Goal: Communication & Community: Share content

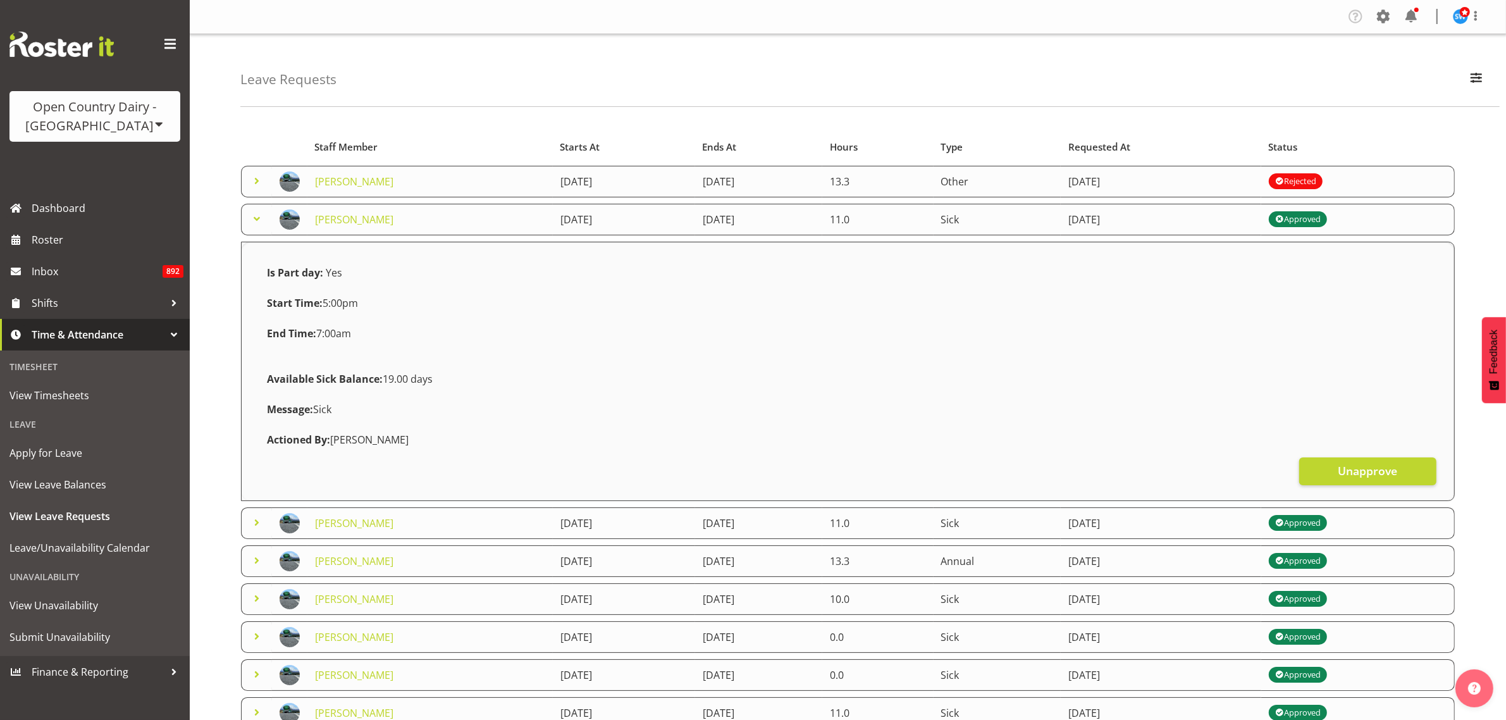
click at [255, 218] on span at bounding box center [256, 218] width 15 height 15
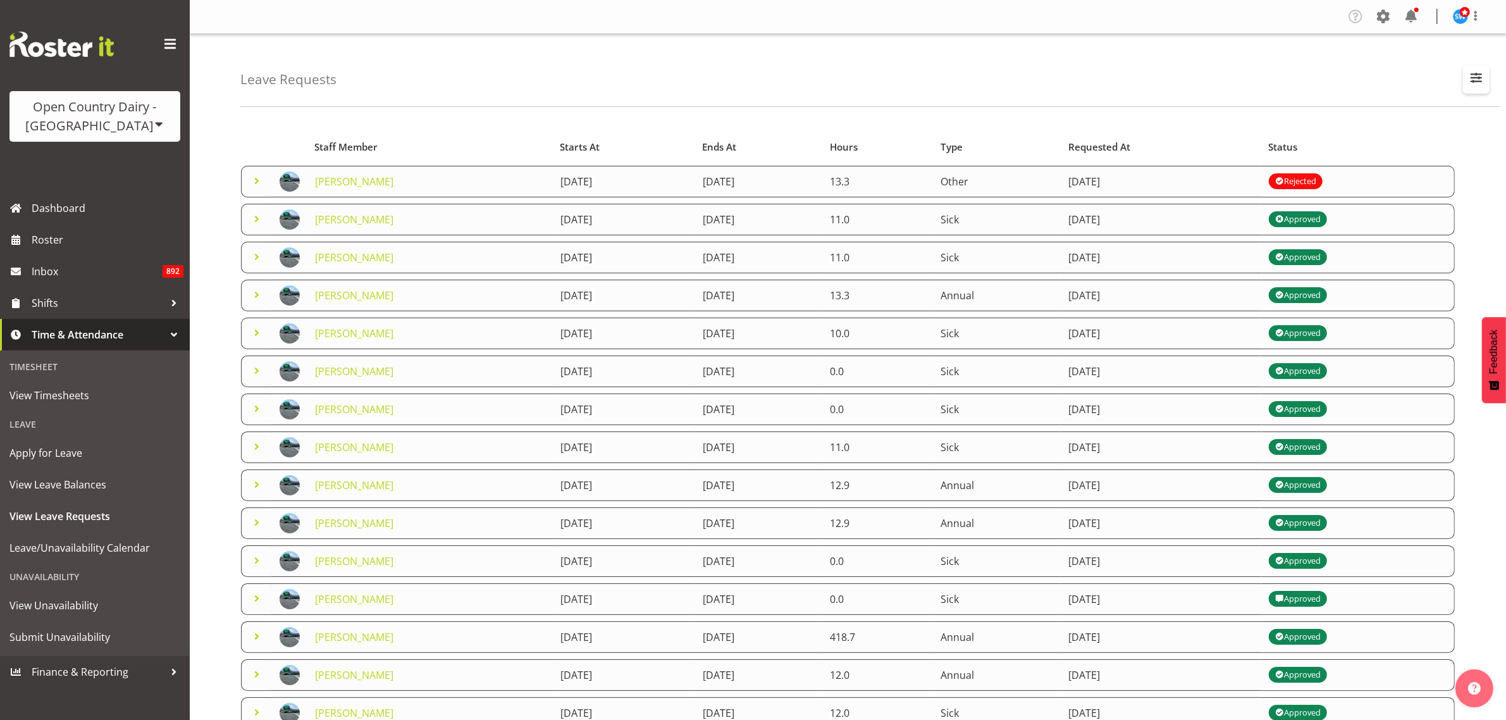
click at [1475, 80] on span "button" at bounding box center [1476, 78] width 16 height 16
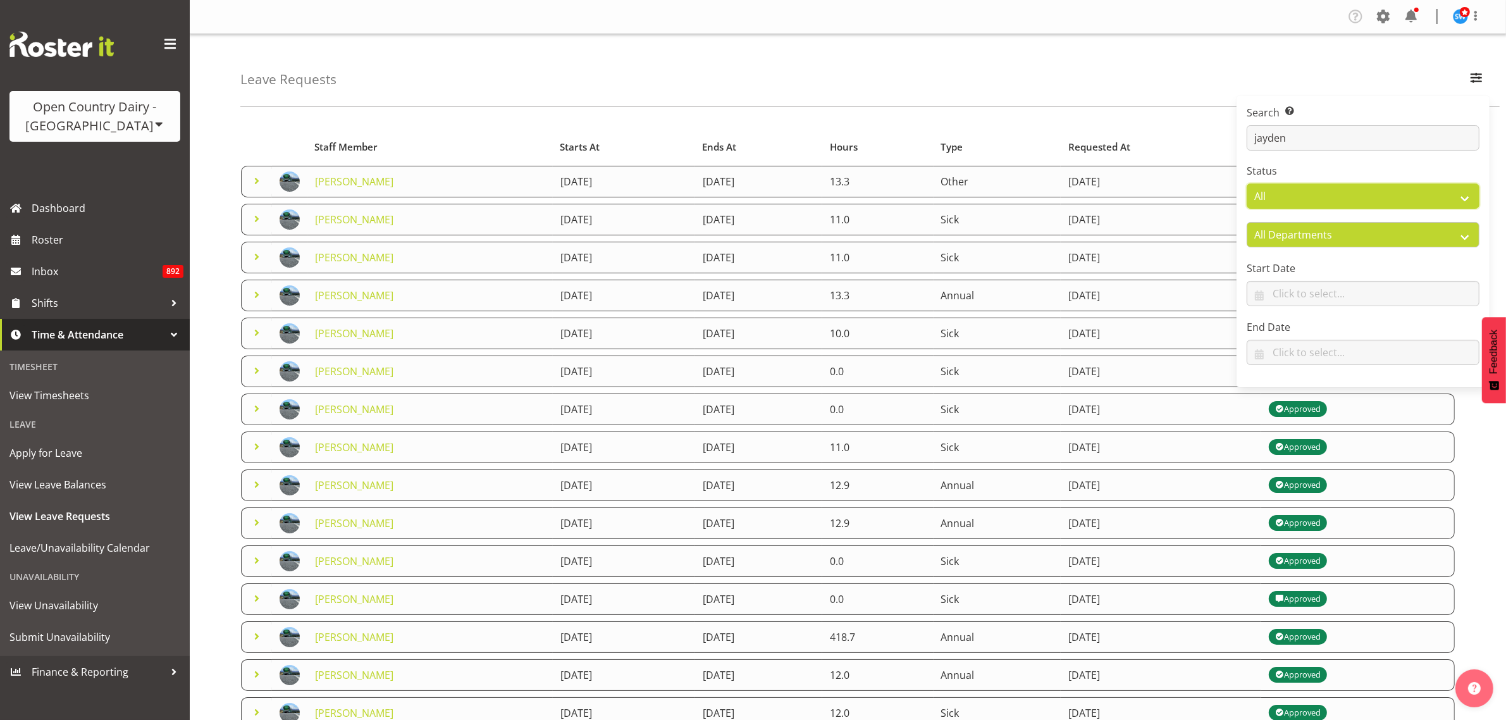
click at [1411, 197] on select "All Approved Requested Unapproved" at bounding box center [1362, 195] width 233 height 25
select select "requested"
click at [1246, 184] on select "All Approved Requested Unapproved" at bounding box center [1362, 195] width 233 height 25
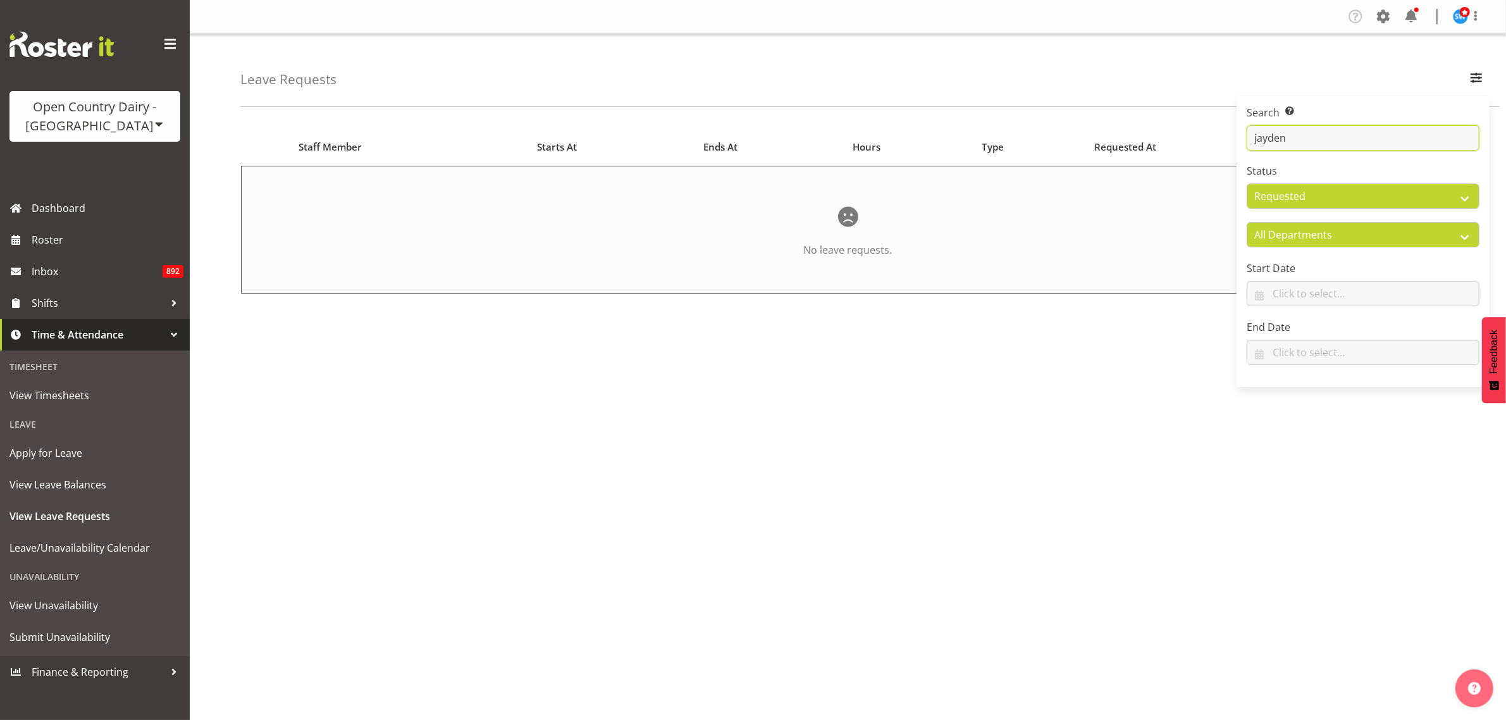
click at [1437, 137] on input "jayden" at bounding box center [1362, 137] width 233 height 25
type input "j"
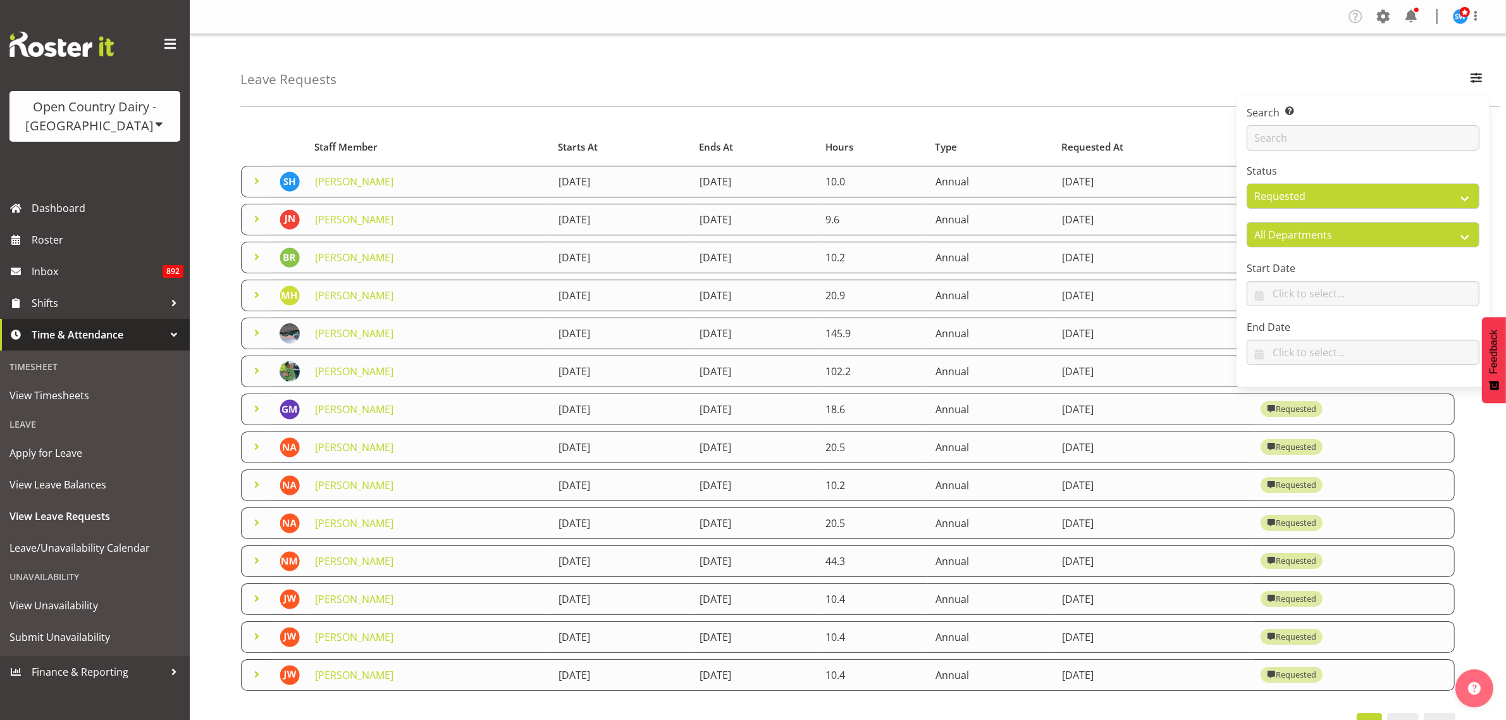
click at [1034, 71] on div "Leave Requests Search Search for a particular employee Status All Approved Requ…" at bounding box center [869, 70] width 1259 height 73
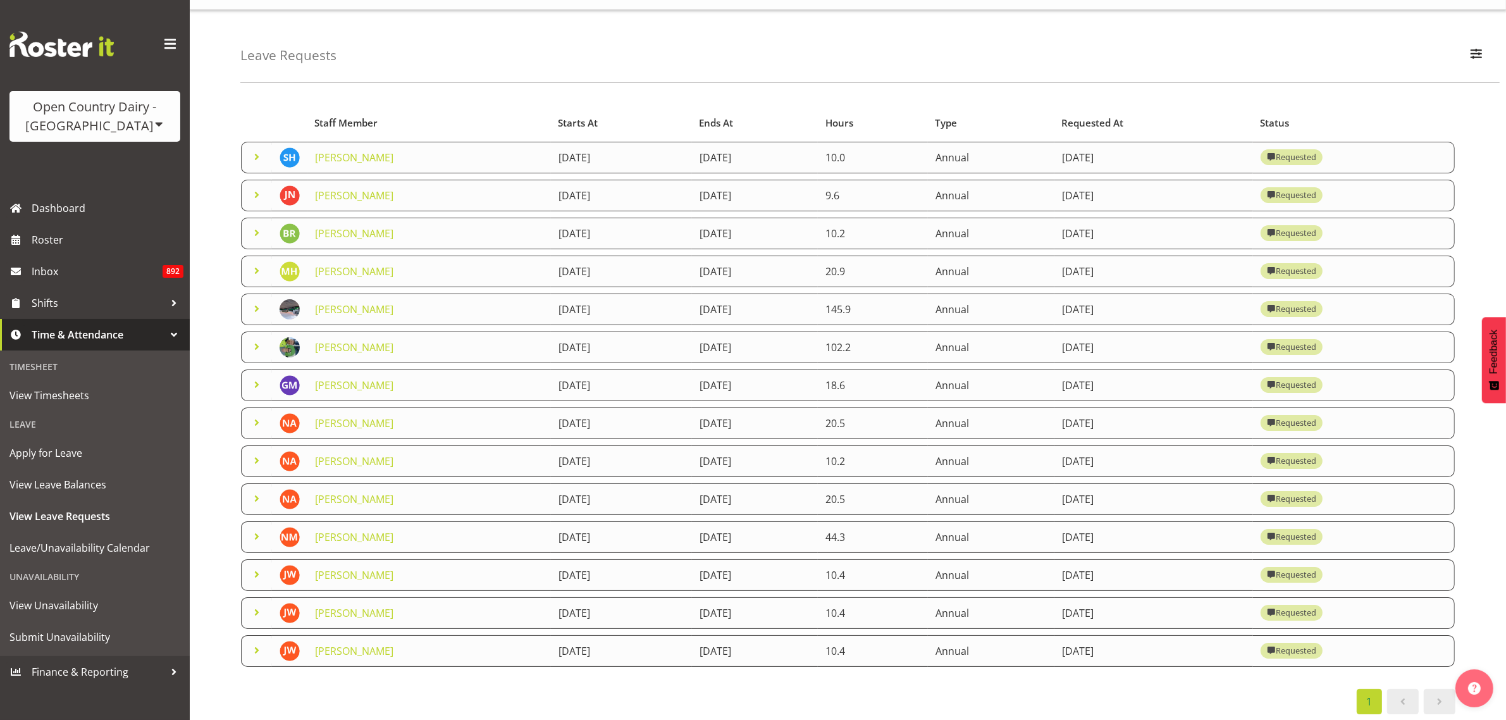
scroll to position [44, 0]
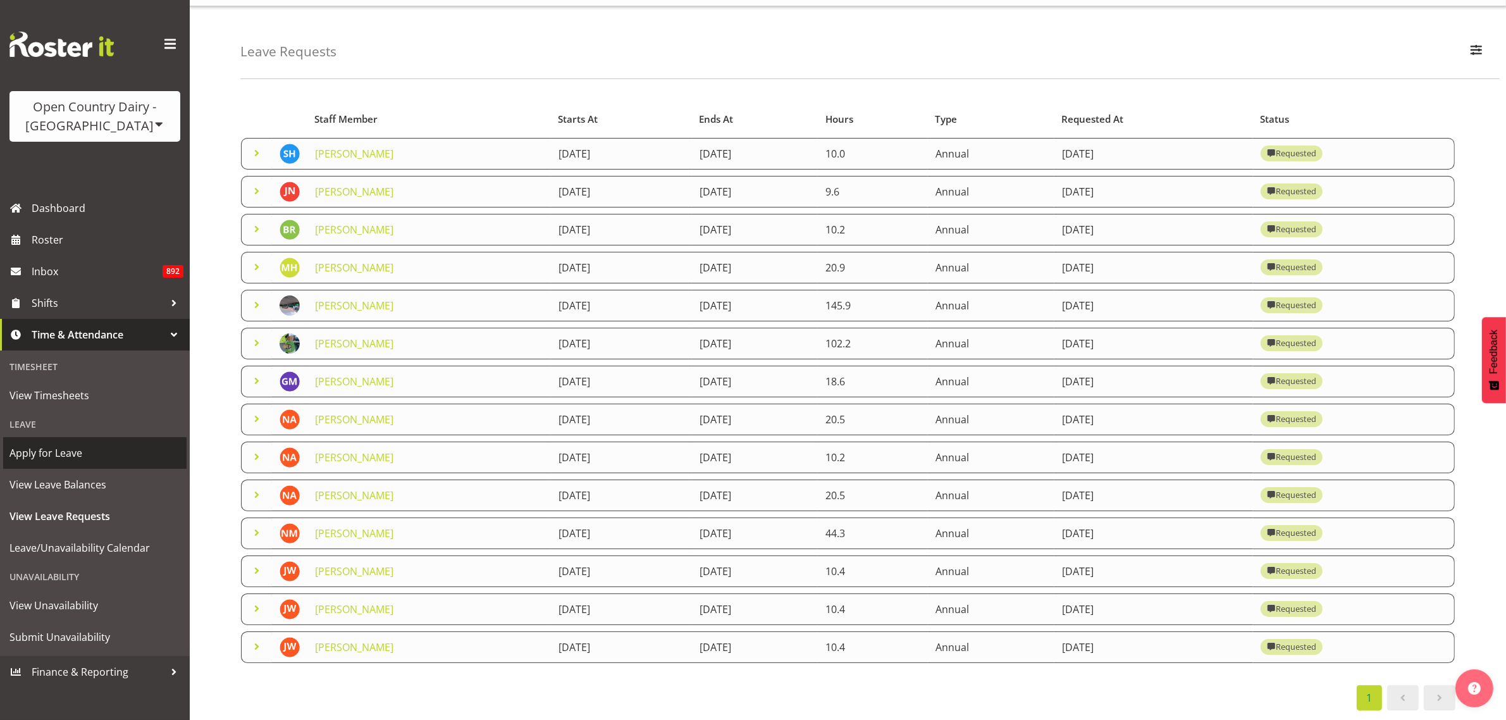
click at [73, 447] on span "Apply for Leave" at bounding box center [94, 452] width 171 height 19
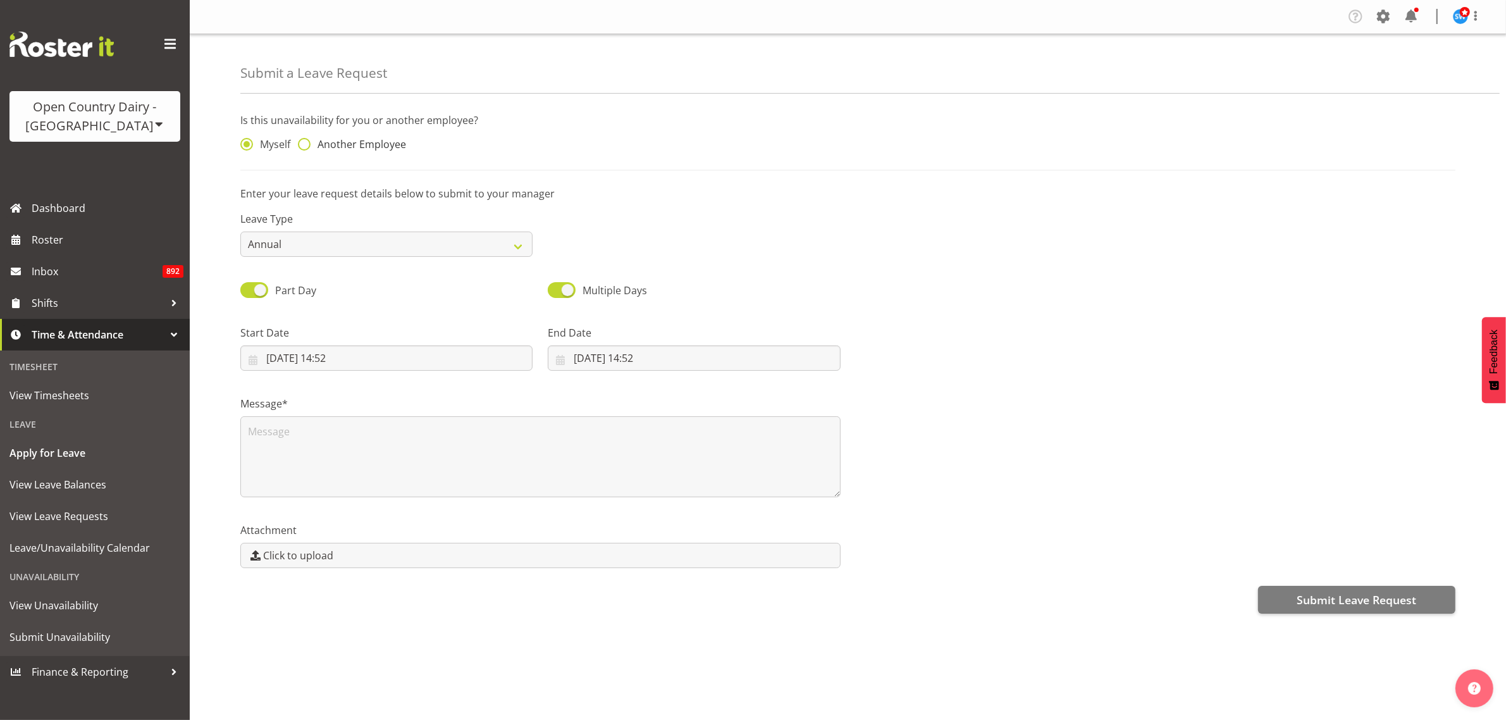
click at [308, 147] on span at bounding box center [304, 144] width 13 height 13
click at [306, 147] on input "Another Employee" at bounding box center [302, 144] width 8 height 8
radio input "true"
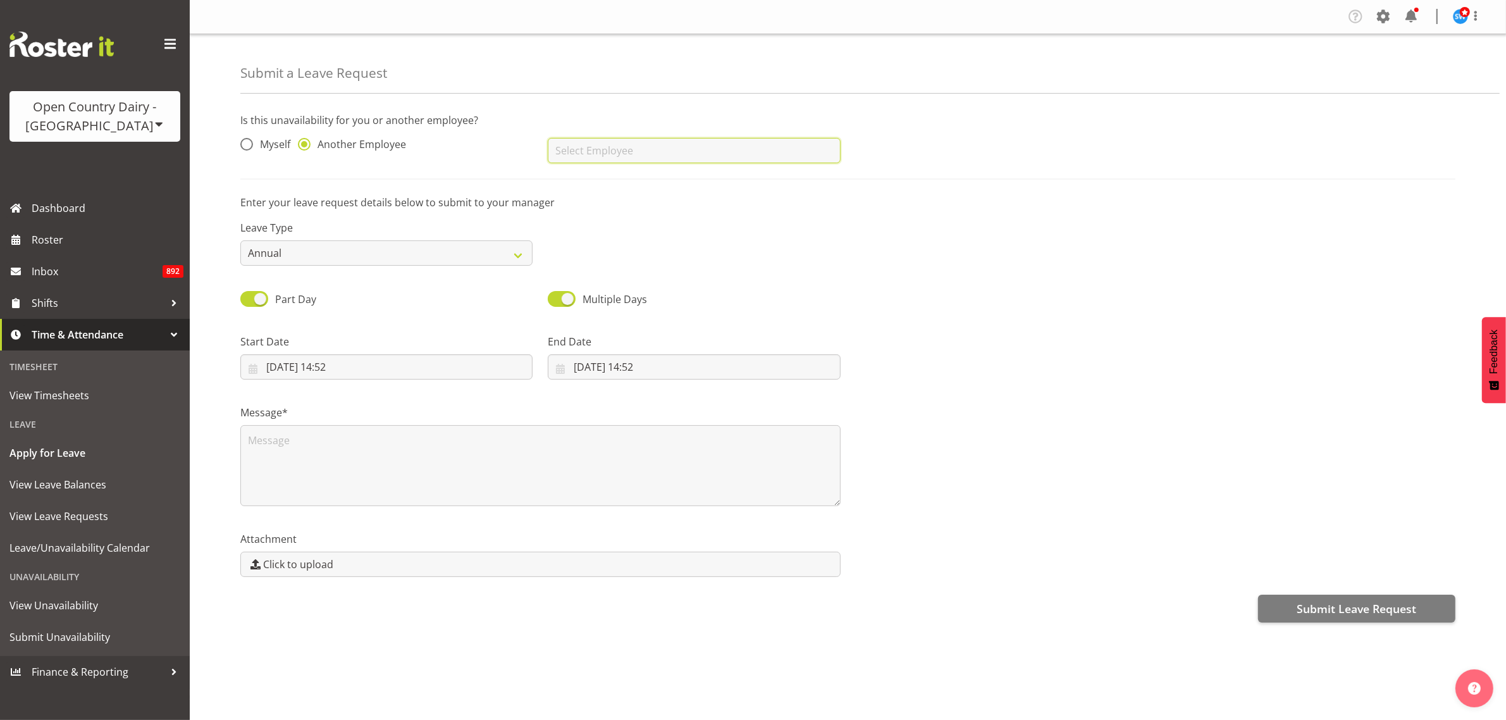
click at [640, 156] on input "text" at bounding box center [694, 150] width 292 height 25
click at [665, 176] on link "Stuart Cherrington" at bounding box center [694, 182] width 292 height 23
type input "Stuart Cherrington"
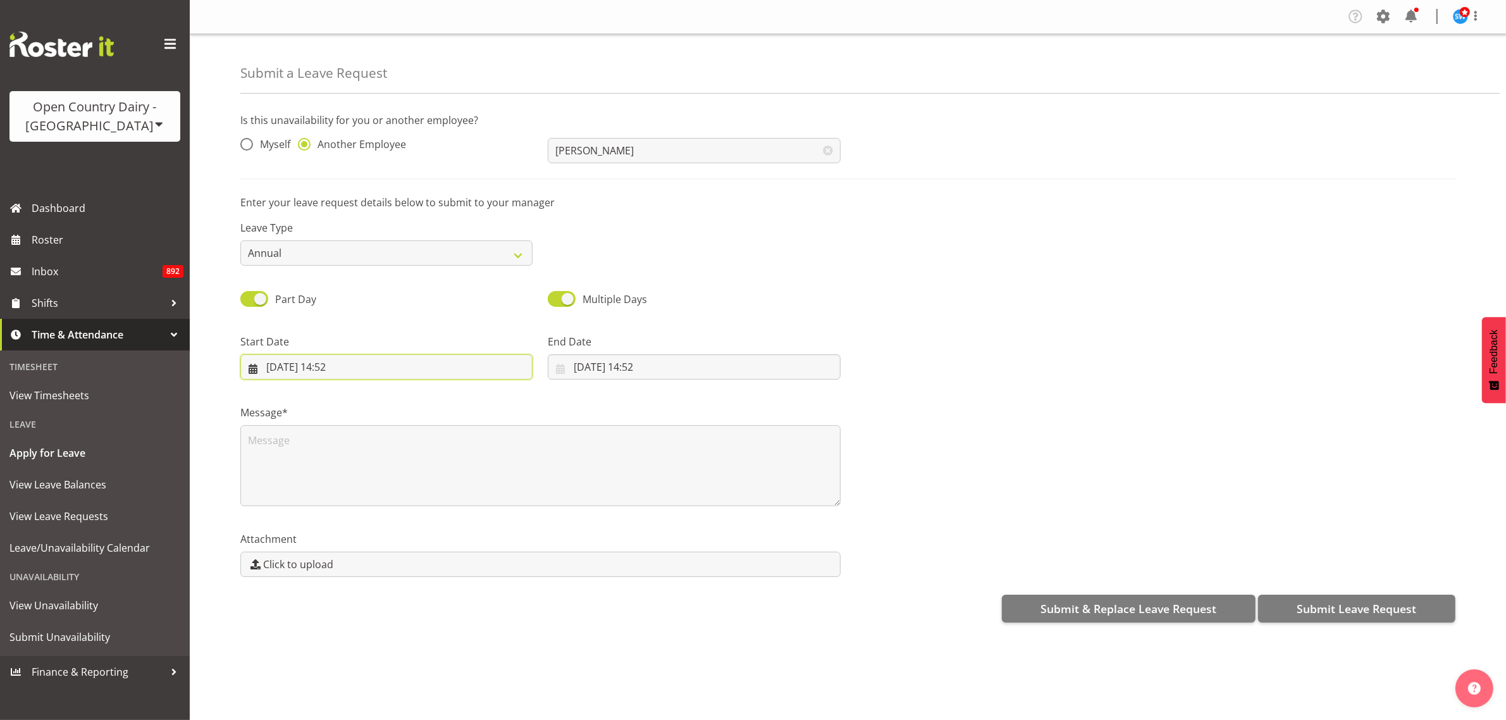
click at [309, 369] on input "02/10/2025, 14:52" at bounding box center [386, 366] width 292 height 25
click at [358, 514] on span "15" at bounding box center [356, 518] width 10 height 12
type input "15/10/2025, 14:52"
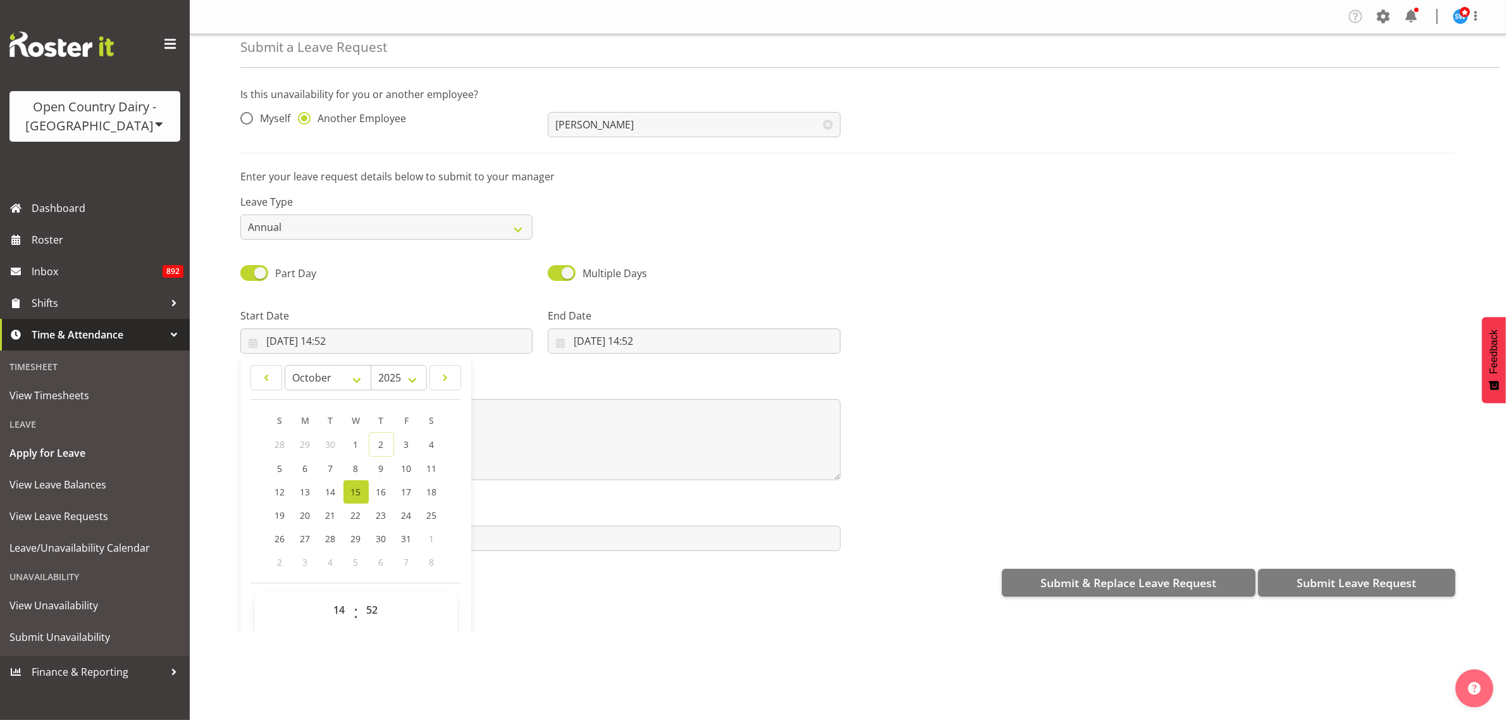
scroll to position [37, 0]
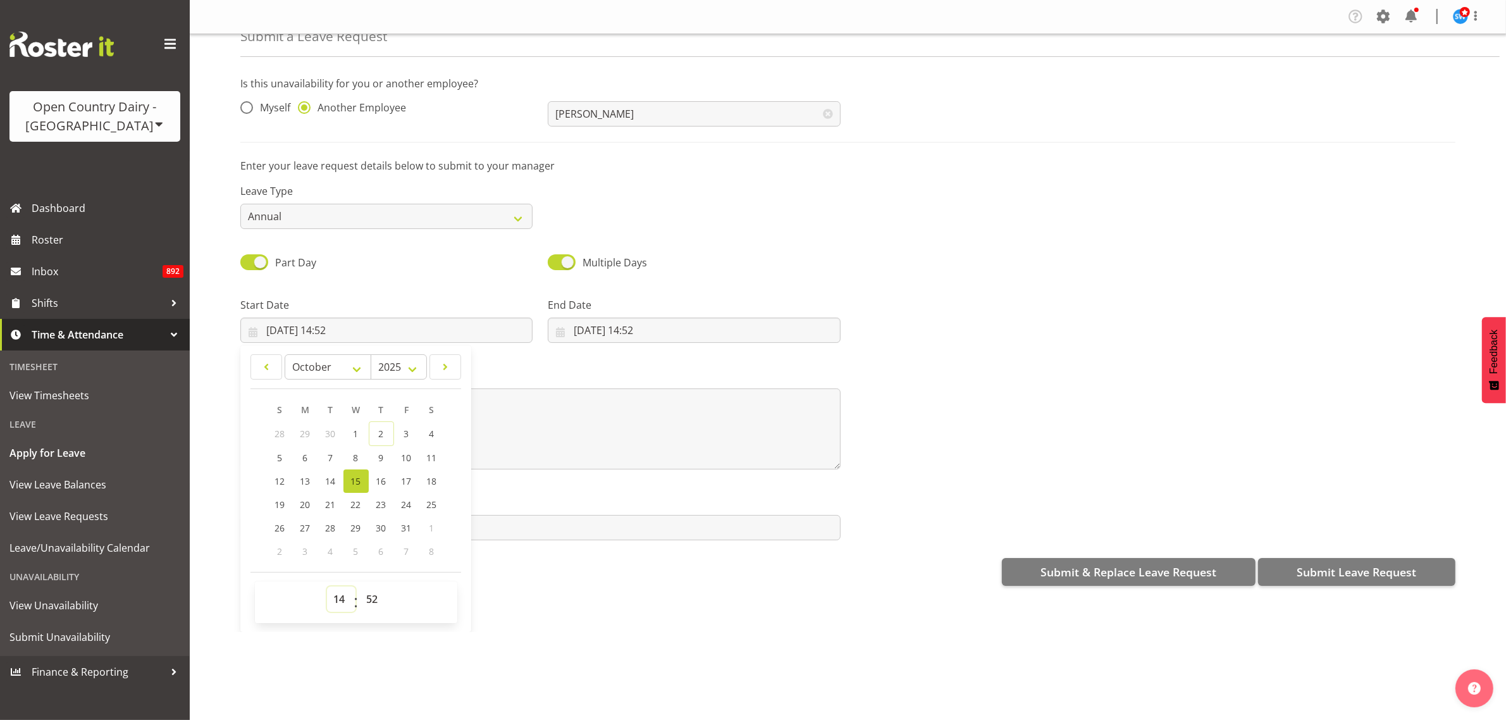
click at [340, 603] on select "00 01 02 03 04 05 06 07 08 09 10 11 12 13 14 15 16 17 18 19 20 21 22 23" at bounding box center [341, 598] width 28 height 25
click at [335, 598] on select "00 01 02 03 04 05 06 07 08 09 10 11 12 13 14 15 16 17 18 19 20 21 22 23" at bounding box center [341, 598] width 28 height 25
select select "16"
click at [327, 587] on select "00 01 02 03 04 05 06 07 08 09 10 11 12 13 14 15 16 17 18 19 20 21 22 23" at bounding box center [341, 598] width 28 height 25
type input "15/10/2025, 16:52"
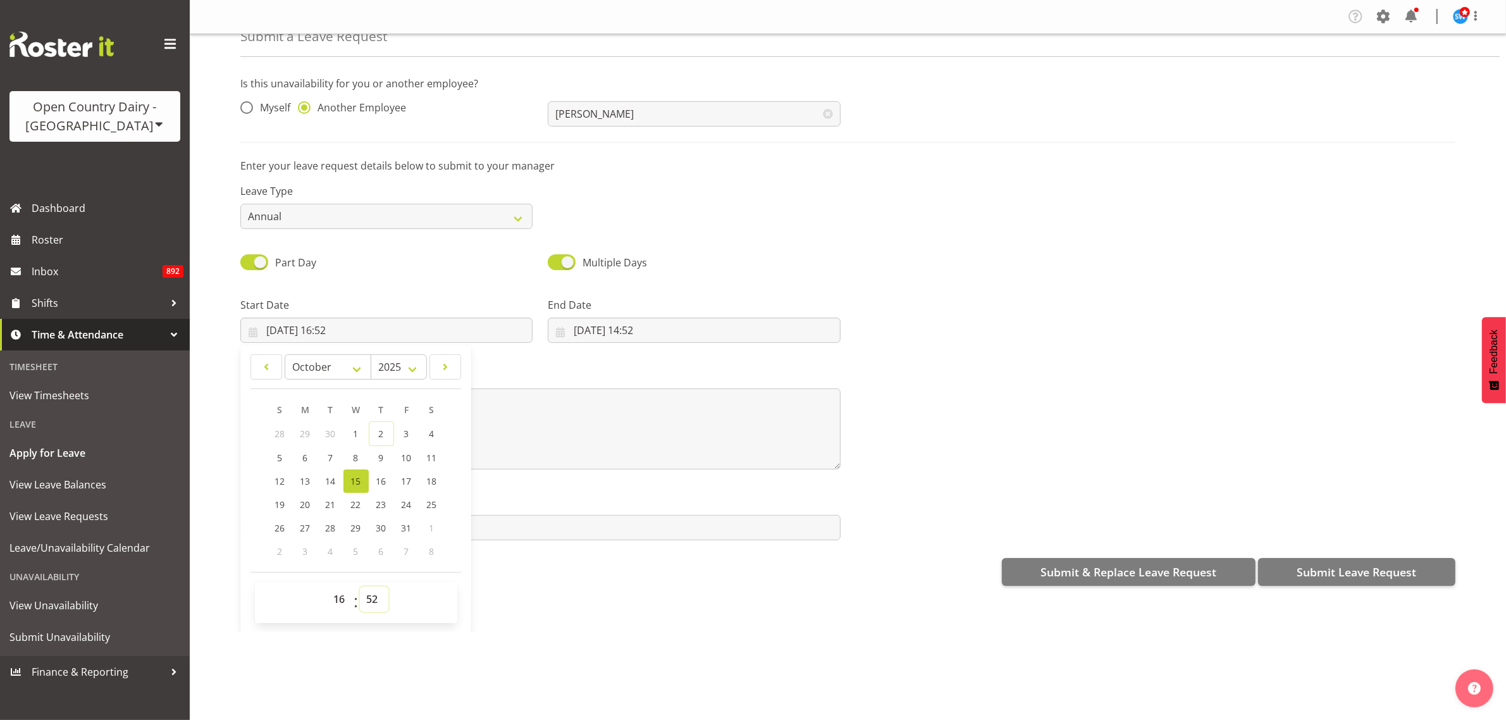
click at [376, 596] on select "00 01 02 03 04 05 06 07 08 09 10 11 12 13 14 15 16 17 18 19 20 21 22 23 24 25 2…" at bounding box center [374, 598] width 28 height 25
select select "45"
click at [360, 587] on select "00 01 02 03 04 05 06 07 08 09 10 11 12 13 14 15 16 17 18 19 20 21 22 23 24 25 2…" at bounding box center [374, 598] width 28 height 25
type input "15/10/2025, 16:45"
click at [640, 333] on input "02/10/2025, 14:52" at bounding box center [694, 329] width 292 height 25
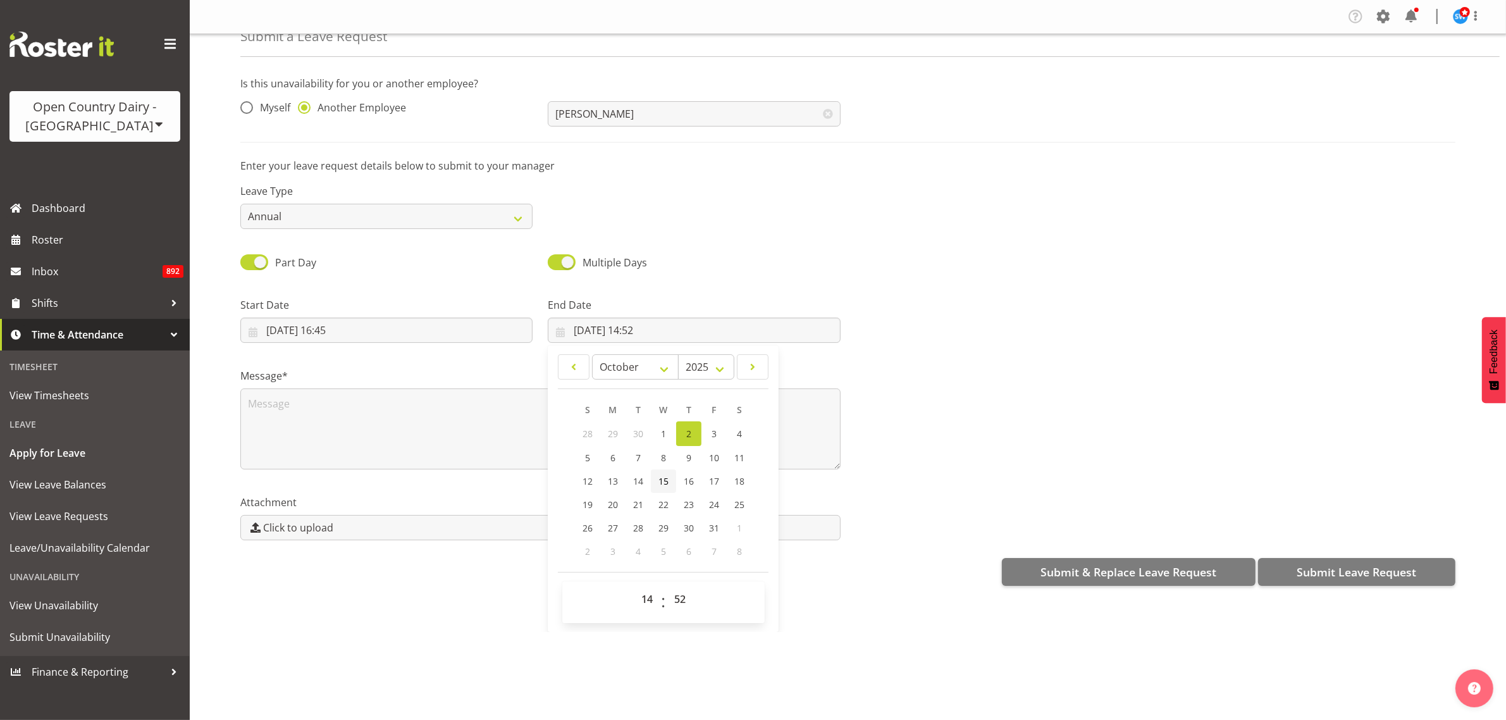
click at [658, 476] on span "15" at bounding box center [663, 481] width 10 height 12
click at [687, 479] on span "16" at bounding box center [689, 481] width 10 height 12
type input "16/10/2025, 14:52"
click at [642, 595] on select "00 01 02 03 04 05 06 07 08 09 10 11 12 13 14 15 16 17 18 19 20 21 22 23" at bounding box center [648, 598] width 28 height 25
select select "4"
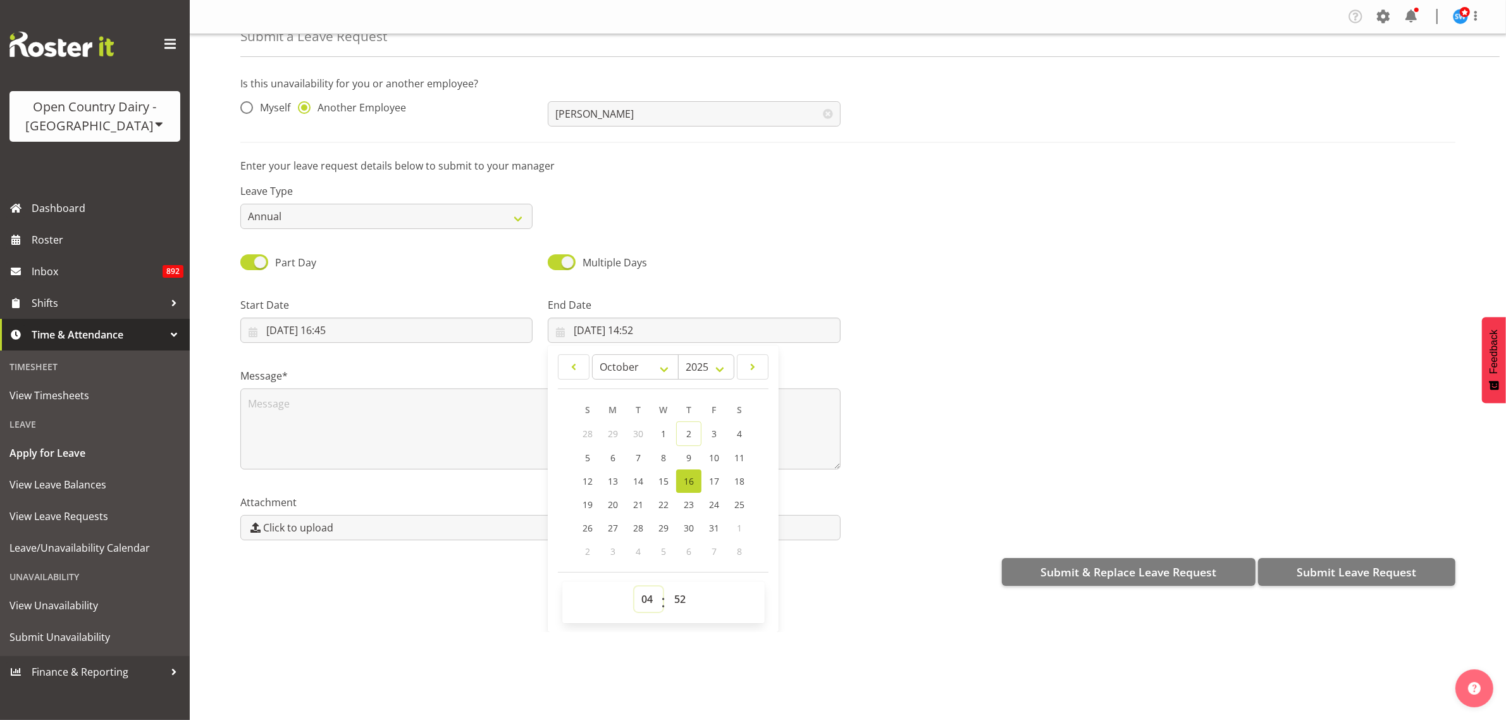
click at [634, 587] on select "00 01 02 03 04 05 06 07 08 09 10 11 12 13 14 15 16 17 18 19 20 21 22 23" at bounding box center [648, 598] width 28 height 25
type input "16/10/2025, 04:52"
drag, startPoint x: 684, startPoint y: 599, endPoint x: 684, endPoint y: 588, distance: 10.7
click at [684, 599] on select "00 01 02 03 04 05 06 07 08 09 10 11 12 13 14 15 16 17 18 19 20 21 22 23 24 25 2…" at bounding box center [681, 598] width 28 height 25
click at [672, 593] on select "00 01 02 03 04 05 06 07 08 09 10 11 12 13 14 15 16 17 18 19 20 21 22 23 24 25 2…" at bounding box center [681, 598] width 28 height 25
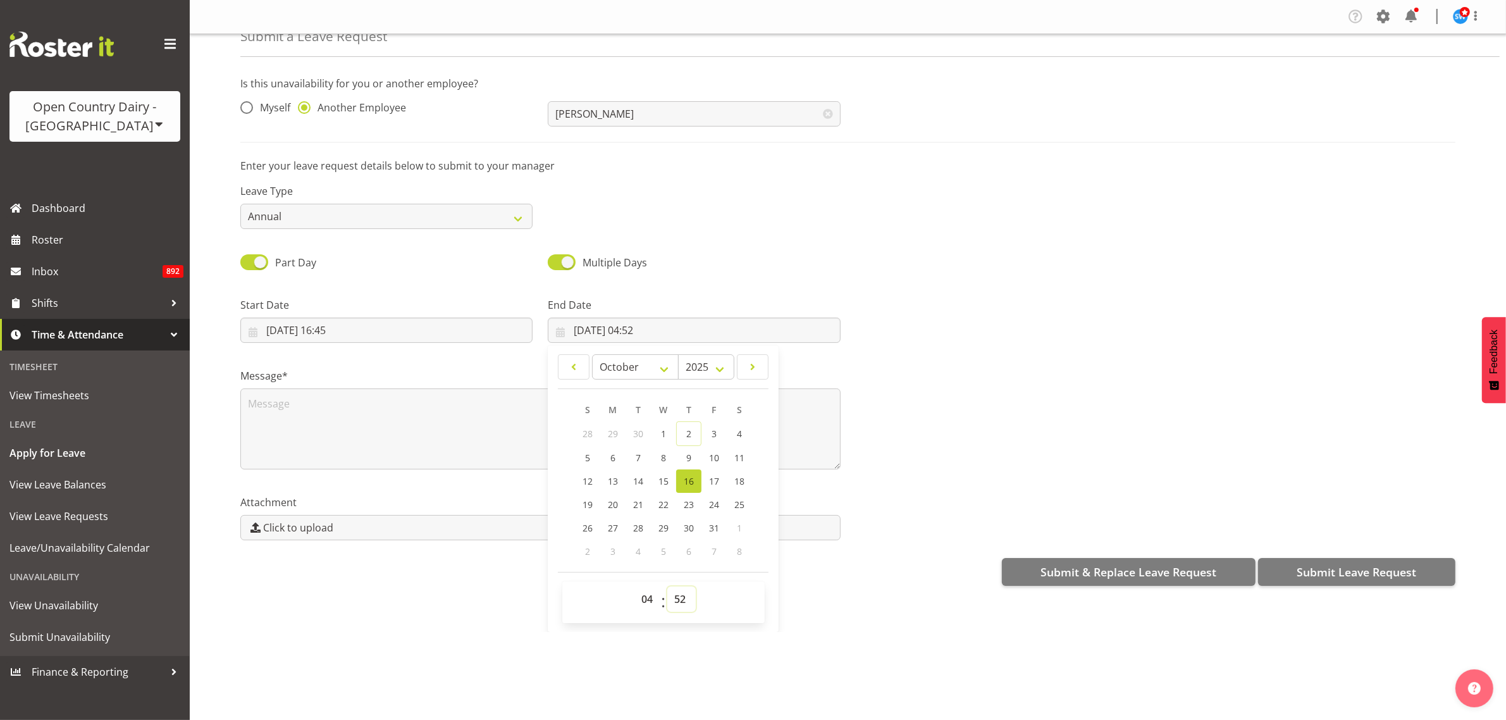
select select "0"
click at [667, 587] on select "00 01 02 03 04 05 06 07 08 09 10 11 12 13 14 15 16 17 18 19 20 21 22 23 24 25 2…" at bounding box center [681, 598] width 28 height 25
type input "16/10/2025, 04:00"
click at [766, 178] on div "Leave Type Annual Sick Leave Without Pay Bereavement Domestic Violence Parental…" at bounding box center [848, 201] width 1230 height 71
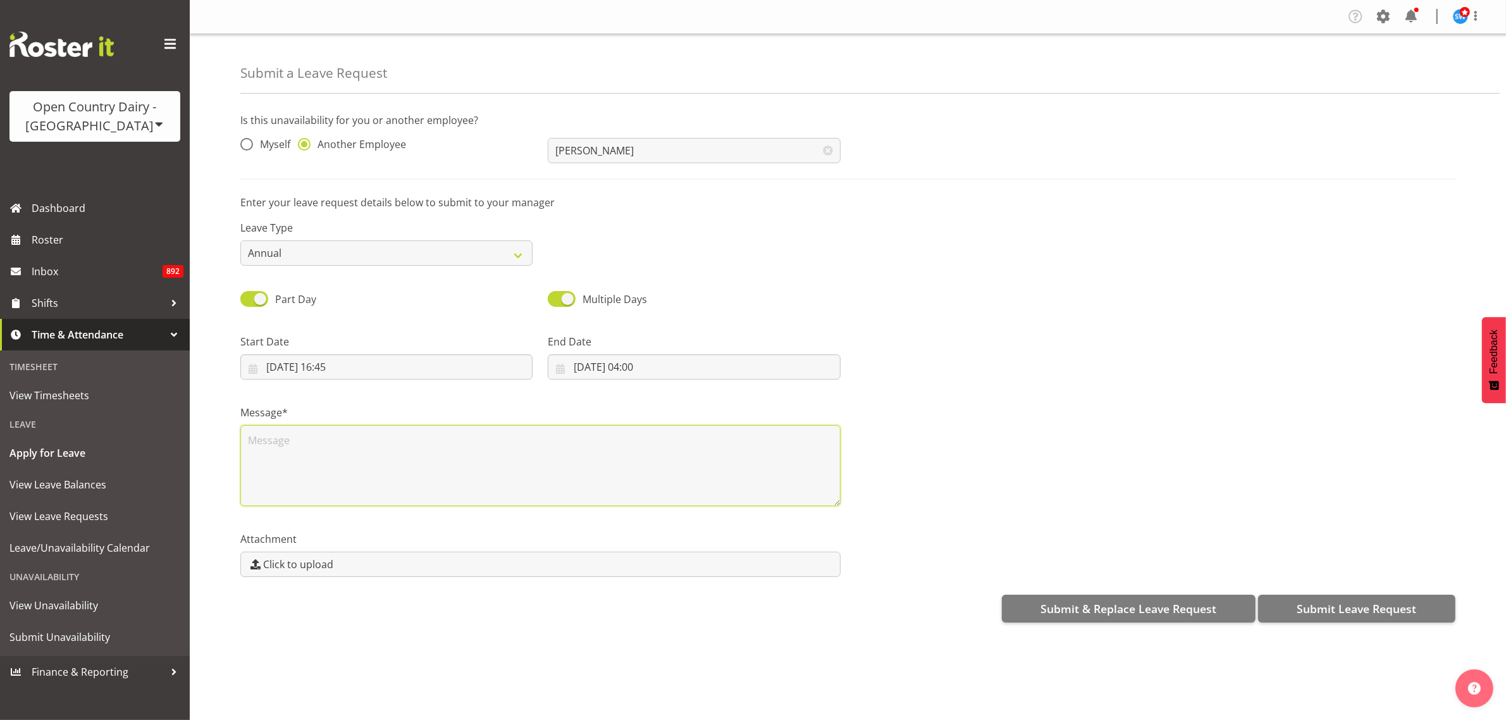
click at [477, 456] on textarea at bounding box center [540, 465] width 600 height 81
type textarea "Medical appointment."
click at [1029, 336] on div at bounding box center [1155, 351] width 615 height 71
click at [1364, 602] on span "Submit Leave Request" at bounding box center [1356, 608] width 120 height 16
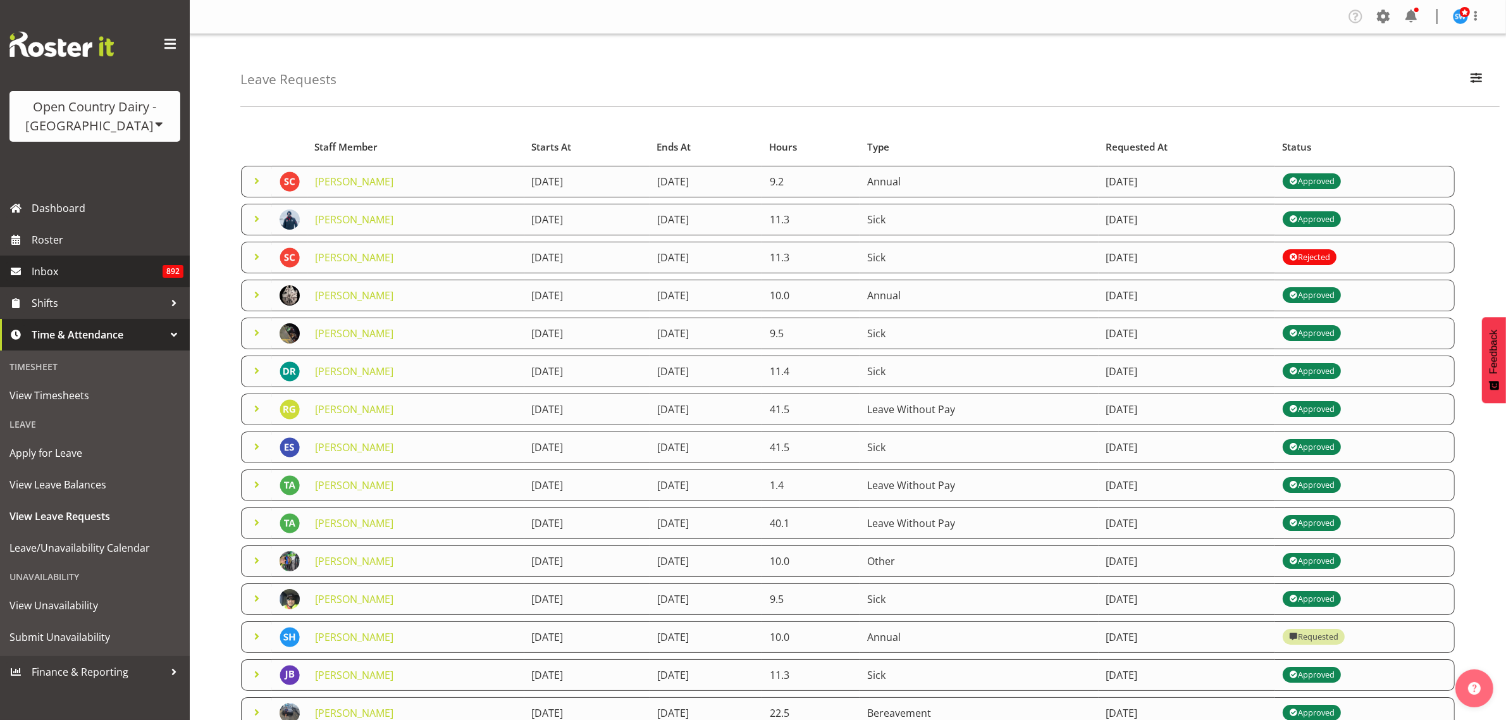
click at [52, 272] on span "Inbox" at bounding box center [97, 271] width 131 height 19
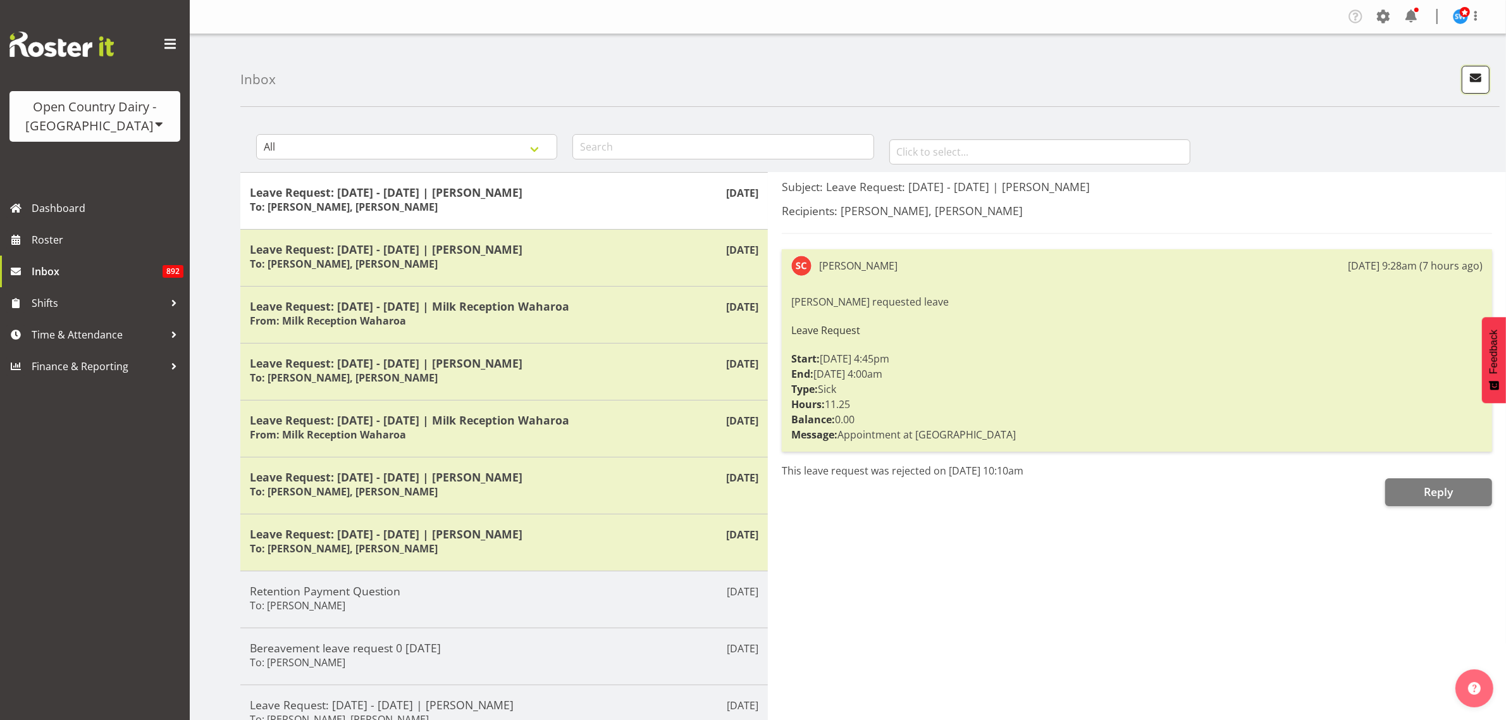
click at [1473, 77] on span "button" at bounding box center [1475, 78] width 16 height 16
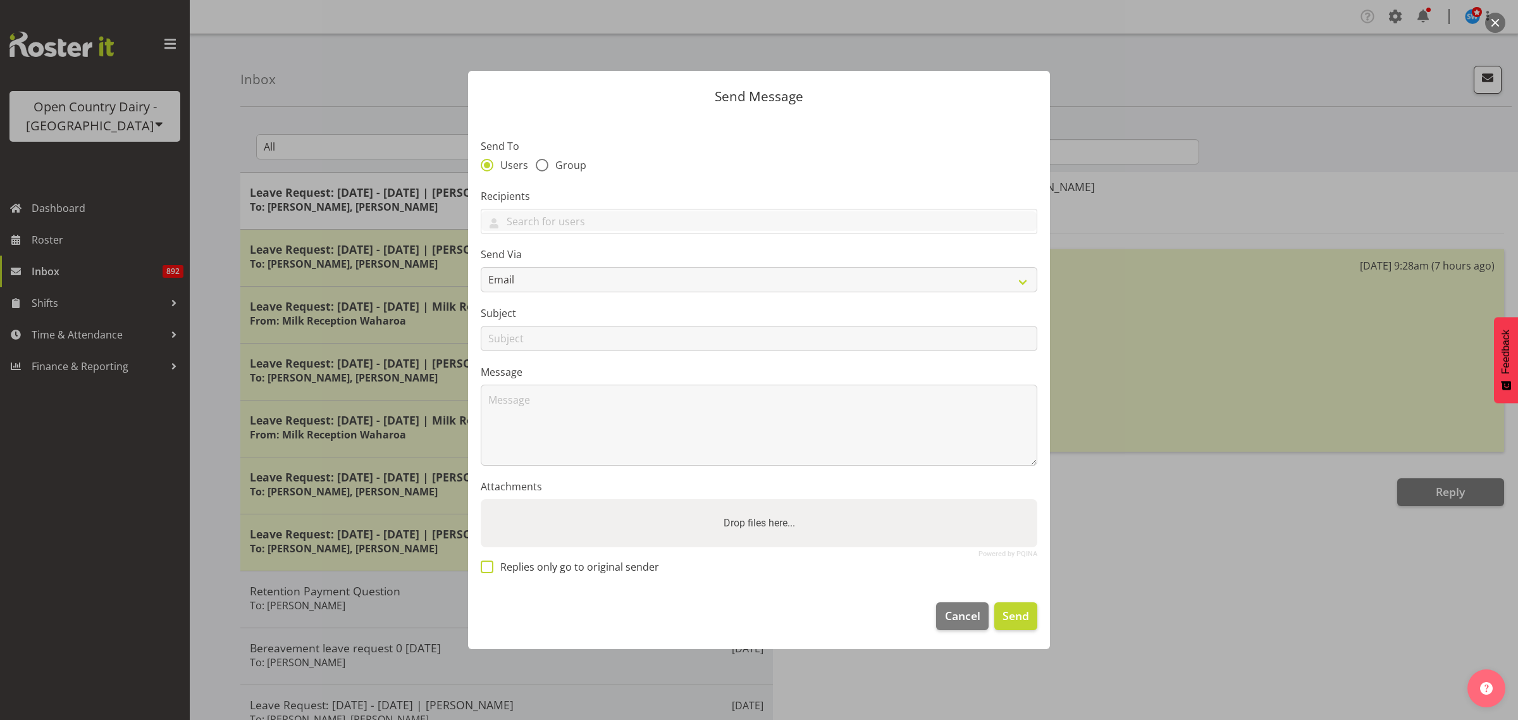
click at [490, 571] on span at bounding box center [487, 566] width 13 height 13
click at [489, 570] on input "Replies only go to original sender" at bounding box center [485, 566] width 8 height 8
checkbox input "true"
click at [548, 165] on span "Group" at bounding box center [567, 165] width 38 height 13
click at [544, 165] on input "Group" at bounding box center [540, 165] width 8 height 8
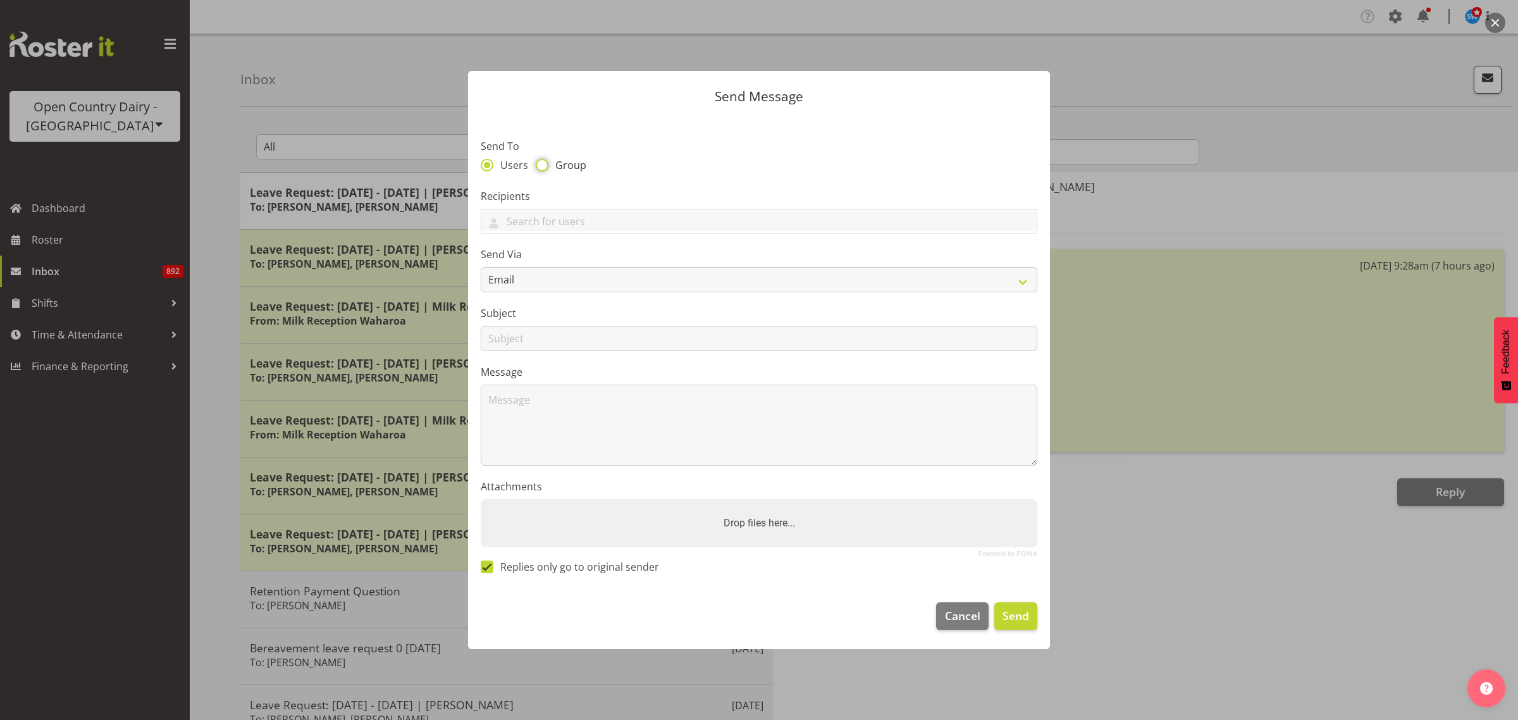
radio input "true"
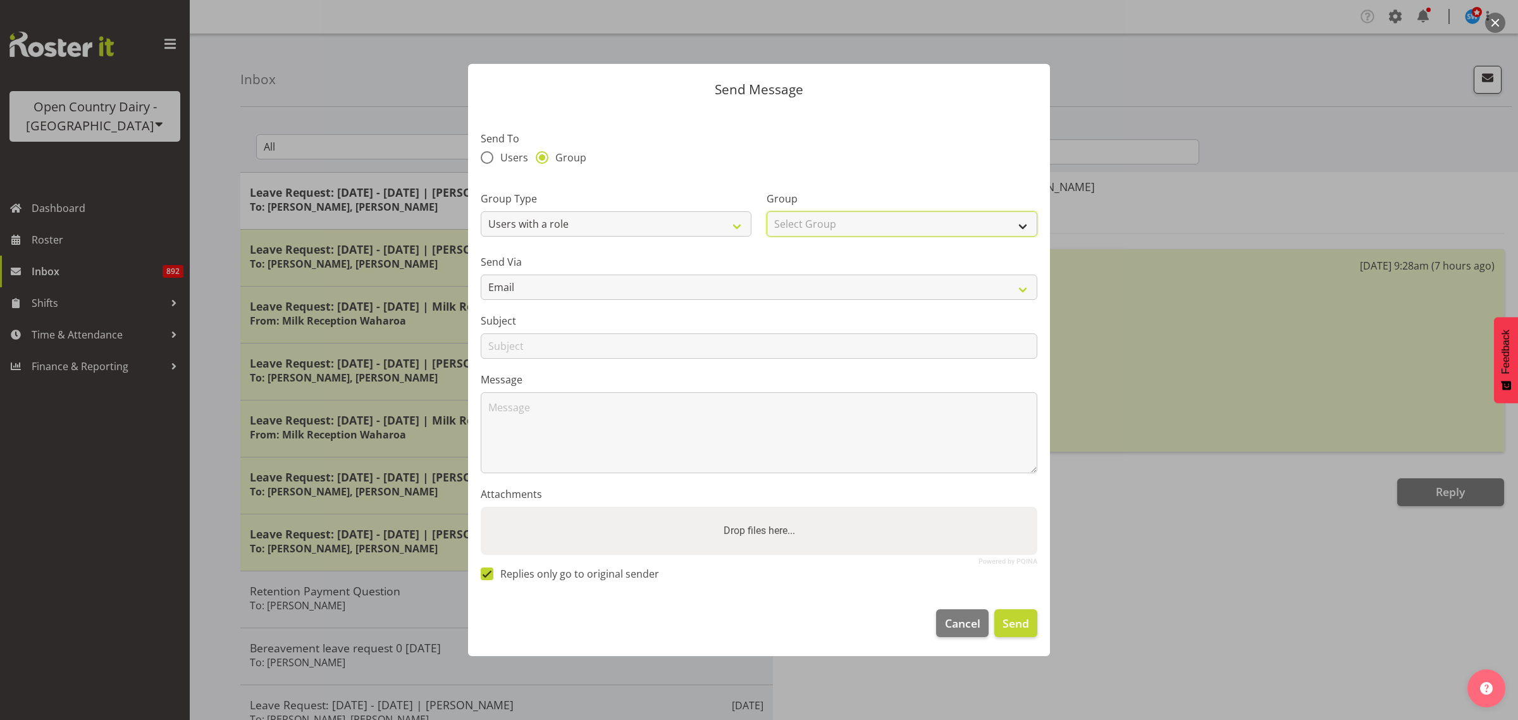
click at [926, 228] on select "Select Group Cadet Driver Crew Leader Driver Driver Buddy Driver Assessor Daysh…" at bounding box center [901, 223] width 271 height 25
select select "1166"
click at [766, 211] on select "Select Group Cadet Driver Crew Leader Driver Driver Buddy Driver Assessor Daysh…" at bounding box center [901, 223] width 271 height 25
click at [548, 348] on input "text" at bounding box center [759, 345] width 556 height 25
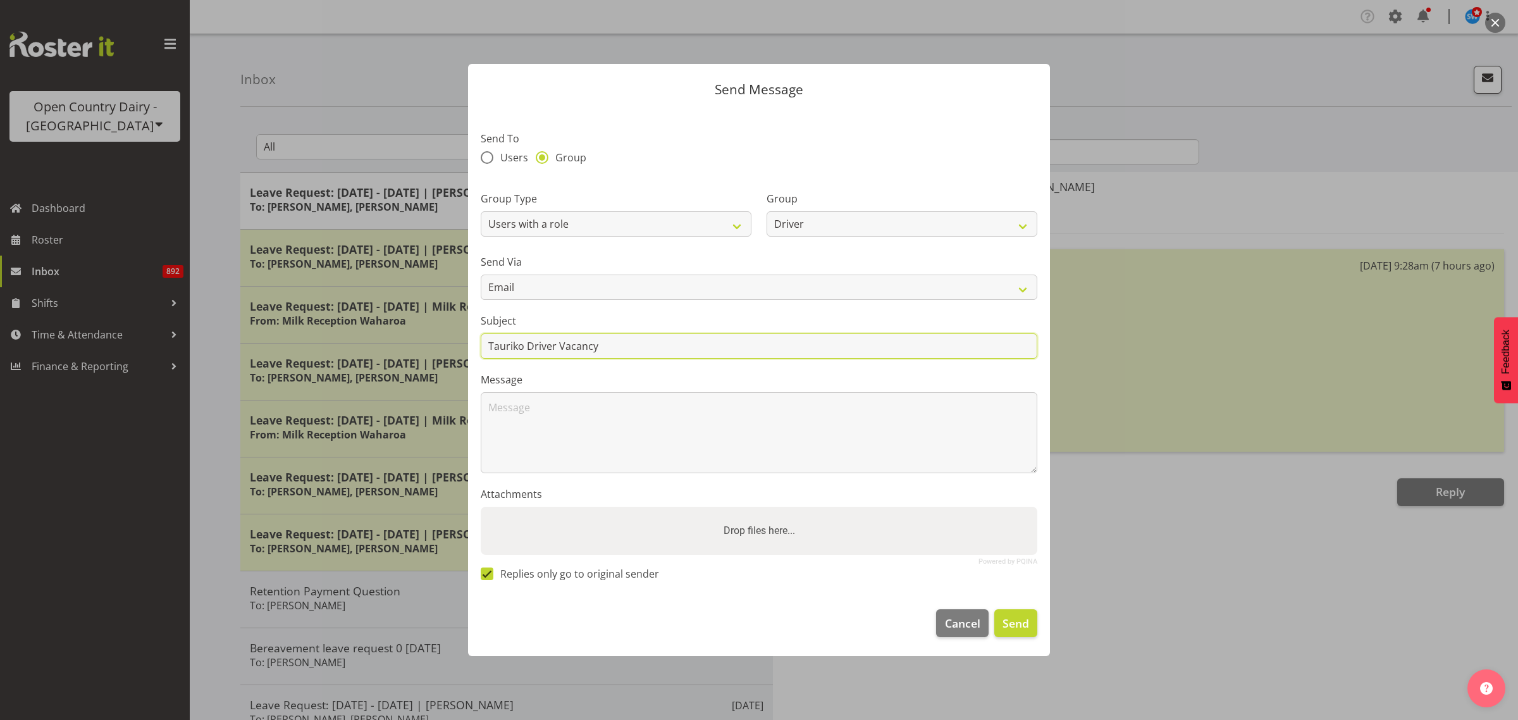
type input "Tauriko Driver Vacancy"
click at [513, 407] on textarea at bounding box center [759, 432] width 556 height 81
paste textarea "Hi team, A driver vacancy will be available at our Tauriko depot in November. B…"
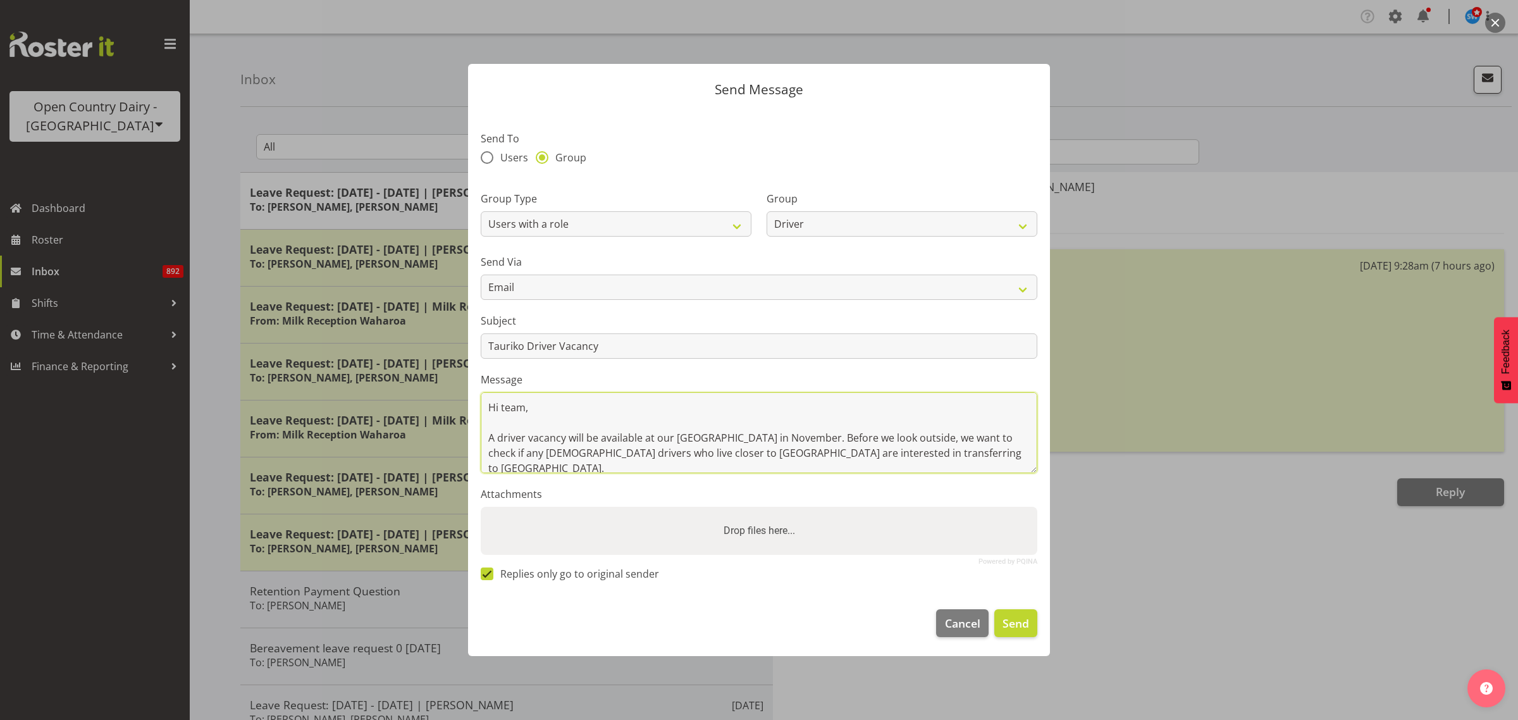
click at [491, 436] on textarea "Hi team, A driver vacancy will be available at our Tauriko depot in November. B…" at bounding box center [759, 432] width 556 height 81
drag, startPoint x: 880, startPoint y: 434, endPoint x: 880, endPoint y: 441, distance: 6.4
click at [880, 436] on textarea "Hi team, I am letting you all know that a driver vacancy will be available at o…" at bounding box center [759, 432] width 556 height 81
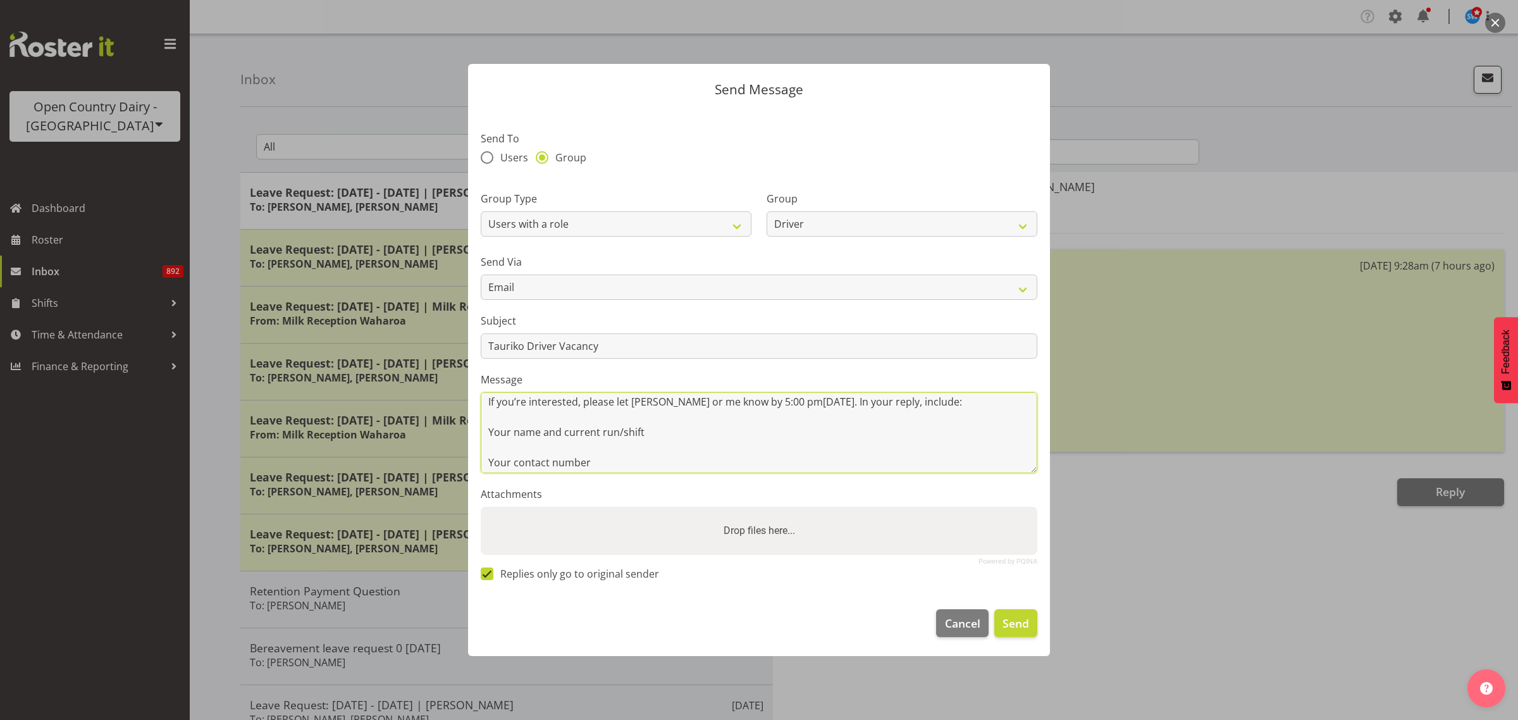
scroll to position [147, 0]
drag, startPoint x: 767, startPoint y: 412, endPoint x: 460, endPoint y: 413, distance: 306.7
click at [460, 413] on div "Send Message Send To Users Group Group Type Users with a role Users with a skil…" at bounding box center [758, 360] width 607 height 656
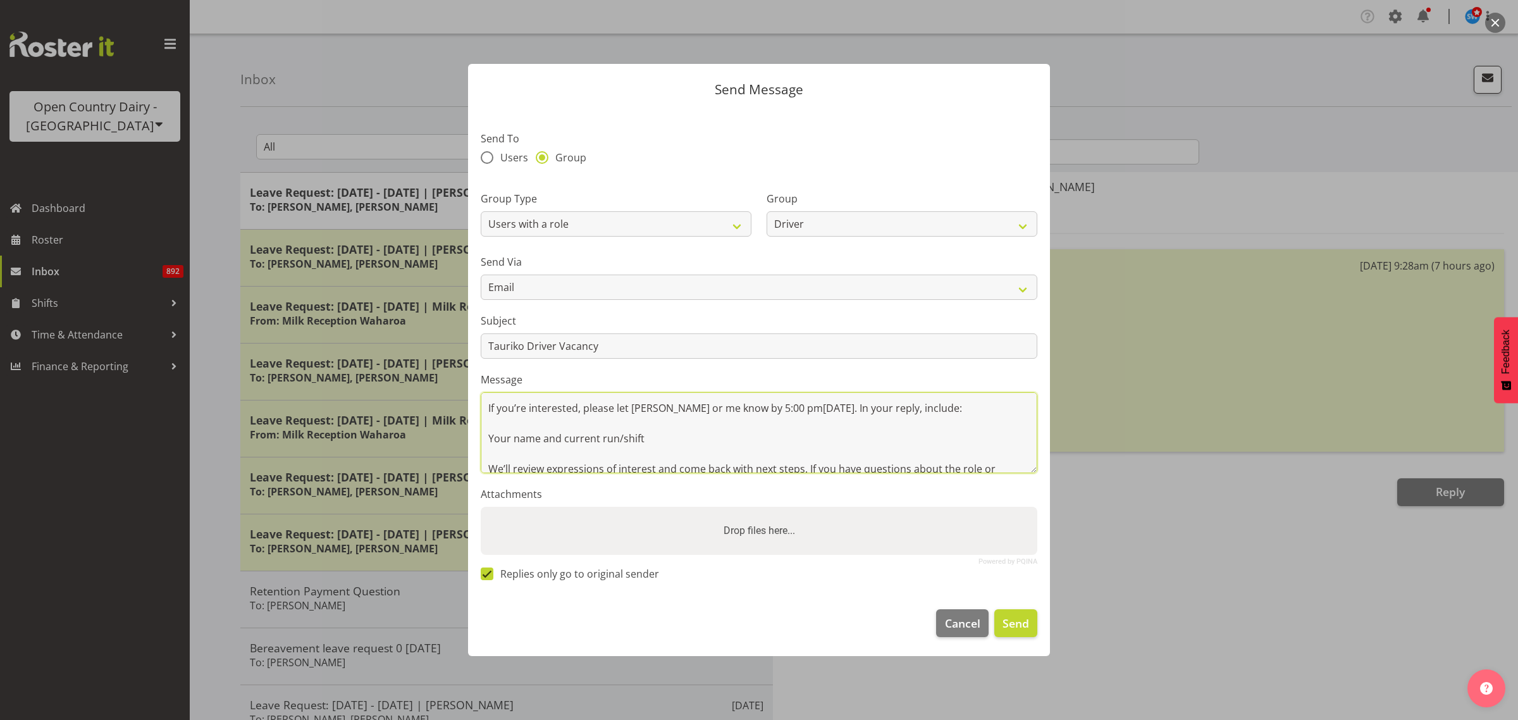
scroll to position [117, 0]
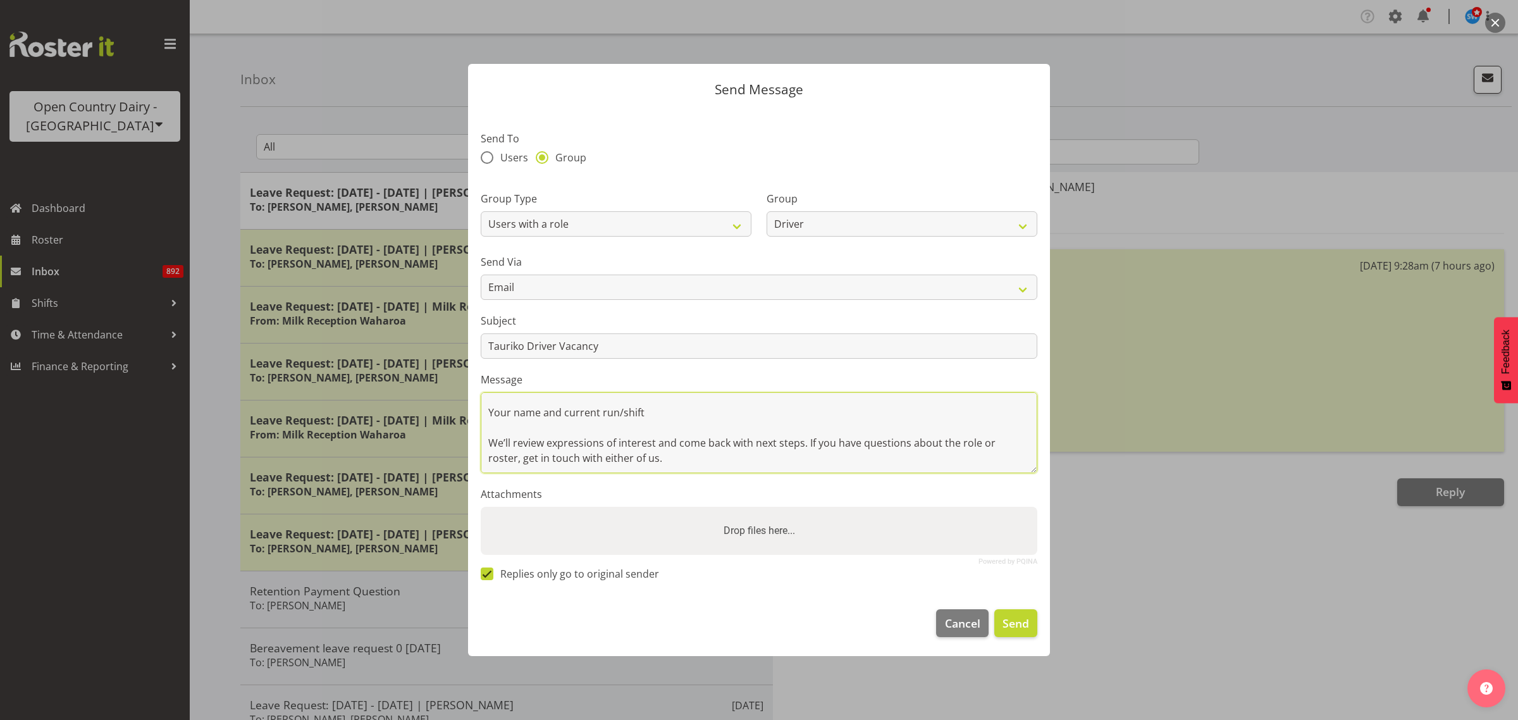
click at [659, 413] on textarea "Hi team, I am letting you all know that a driver vacancy will be available at o…" at bounding box center [759, 432] width 556 height 81
click at [724, 462] on textarea "Hi team, I am letting you all know that a driver vacancy will be available at o…" at bounding box center [759, 432] width 556 height 81
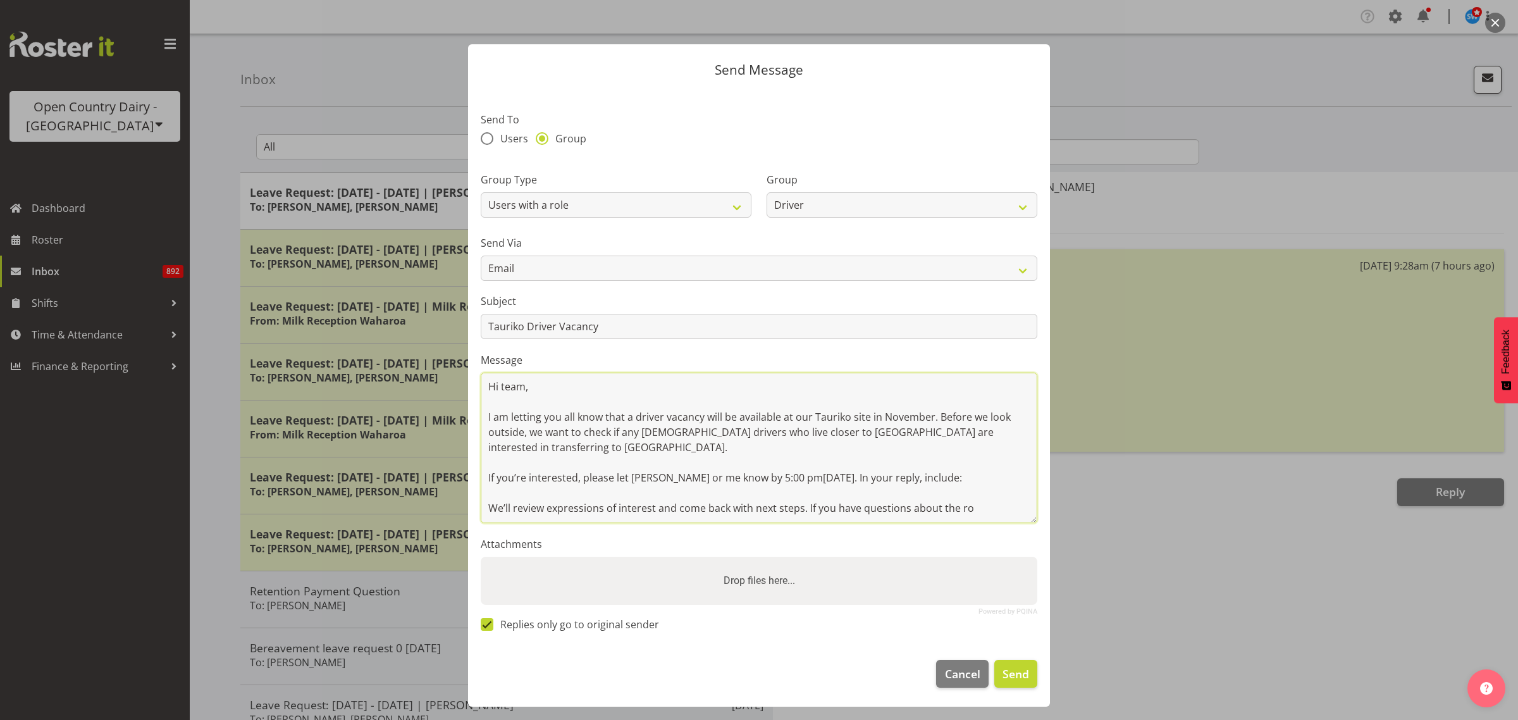
scroll to position [0, 0]
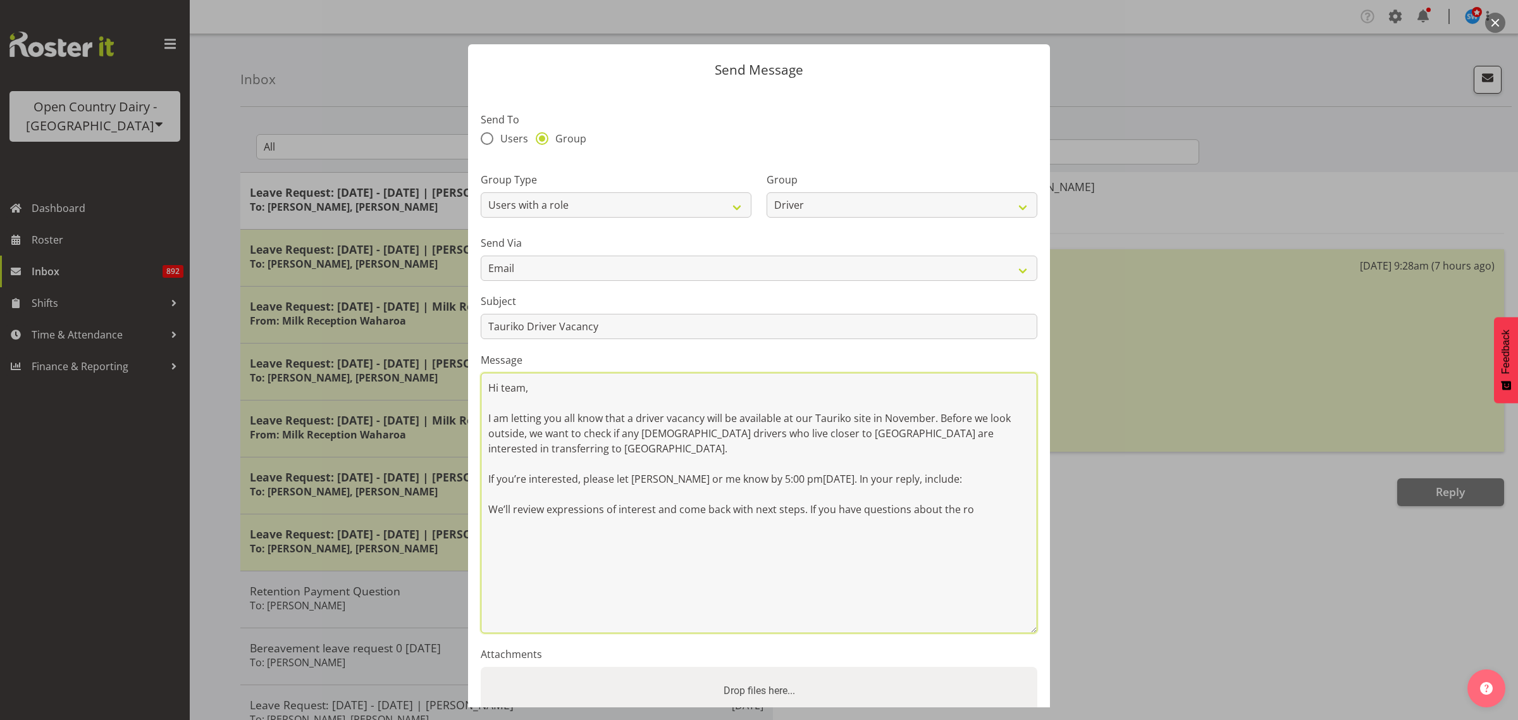
drag, startPoint x: 1031, startPoint y: 466, endPoint x: 1278, endPoint y: 646, distance: 305.9
click at [1278, 646] on div "Send Message Send To Users Group Group Type Users with a role Users with a skil…" at bounding box center [759, 360] width 1518 height 720
click at [505, 455] on textarea "Hi team, I am letting you all know that a driver vacancy will be available at o…" at bounding box center [759, 502] width 556 height 261
click at [503, 465] on textarea "Hi team, I am letting you all know that a driver vacancy will be available at o…" at bounding box center [759, 502] width 556 height 261
click at [990, 482] on textarea "Hi team, I am letting you all know that a driver vacancy will be available at o…" at bounding box center [759, 502] width 556 height 261
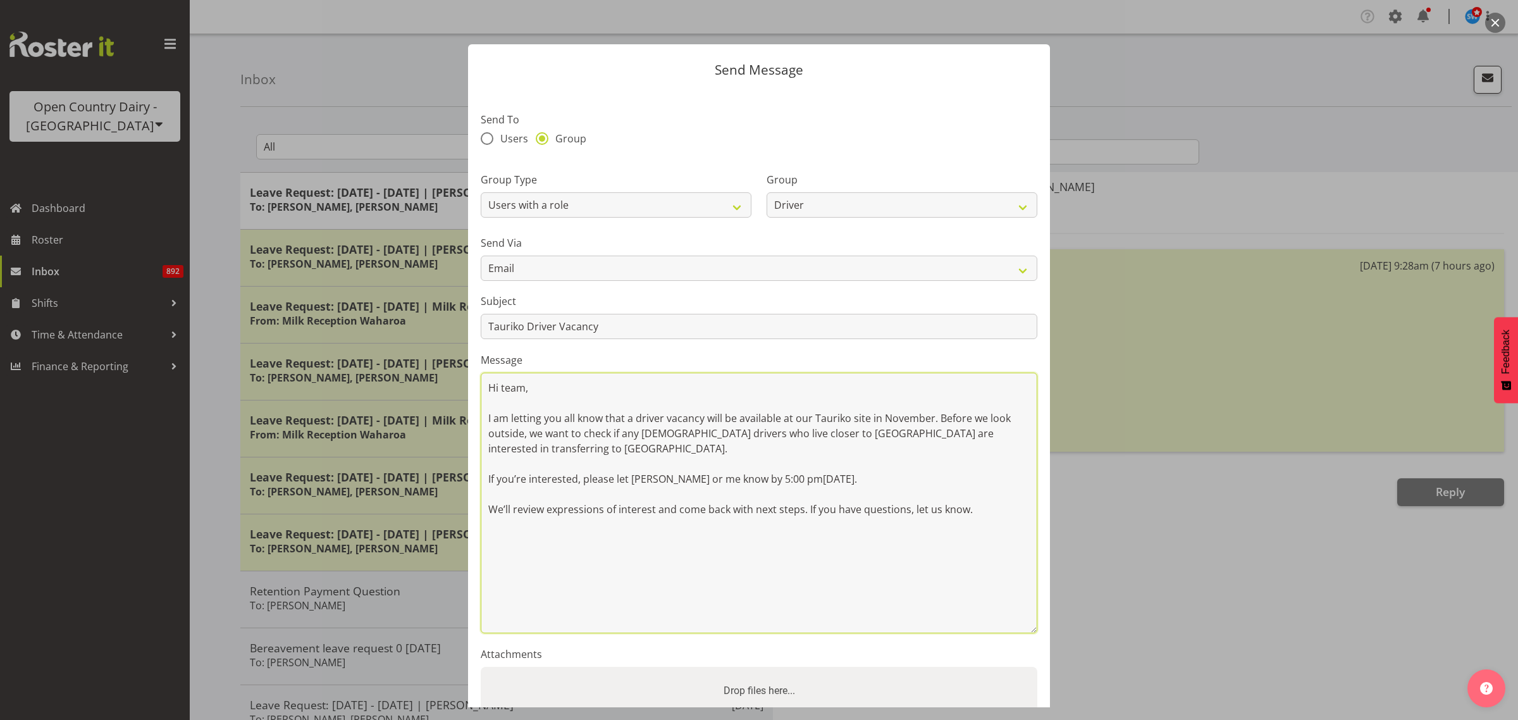
click at [990, 509] on textarea "Hi team, I am letting you all know that a driver vacancy will be available at o…" at bounding box center [759, 502] width 556 height 261
click at [687, 434] on textarea "Hi team, I am letting you all know that a driver vacancy will be available at o…" at bounding box center [759, 502] width 556 height 261
click at [804, 437] on textarea "Hi team, I am letting you all know that a driver vacancy will be available at o…" at bounding box center [759, 502] width 556 height 261
drag, startPoint x: 510, startPoint y: 509, endPoint x: 508, endPoint y: 520, distance: 10.9
click at [510, 511] on textarea "Hi team, I am letting you all know that a driver vacancy will be available at o…" at bounding box center [759, 502] width 556 height 261
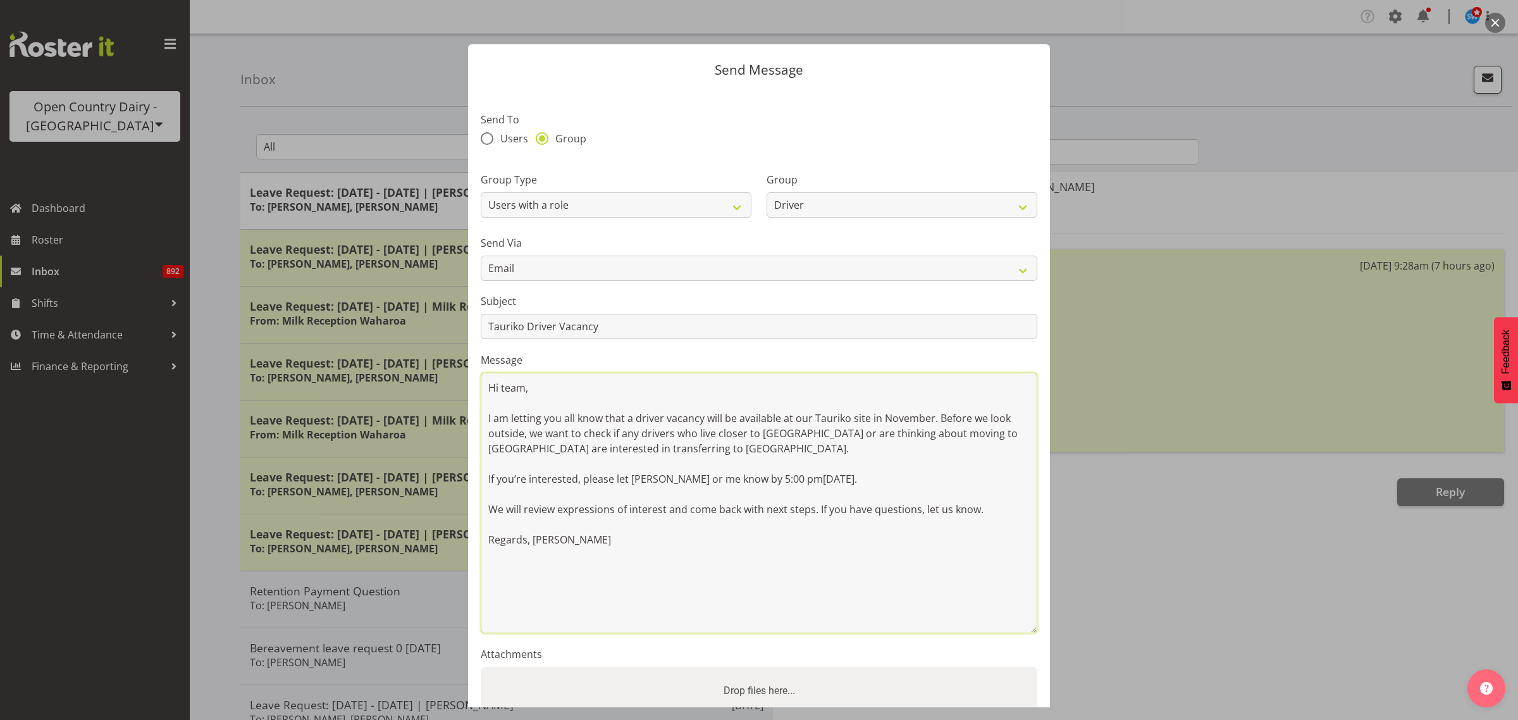
click at [813, 509] on textarea "Hi team, I am letting you all know that a driver vacancy will be available at o…" at bounding box center [759, 502] width 556 height 261
type textarea "Hi team, I am letting you all know that a driver vacancy will be available at o…"
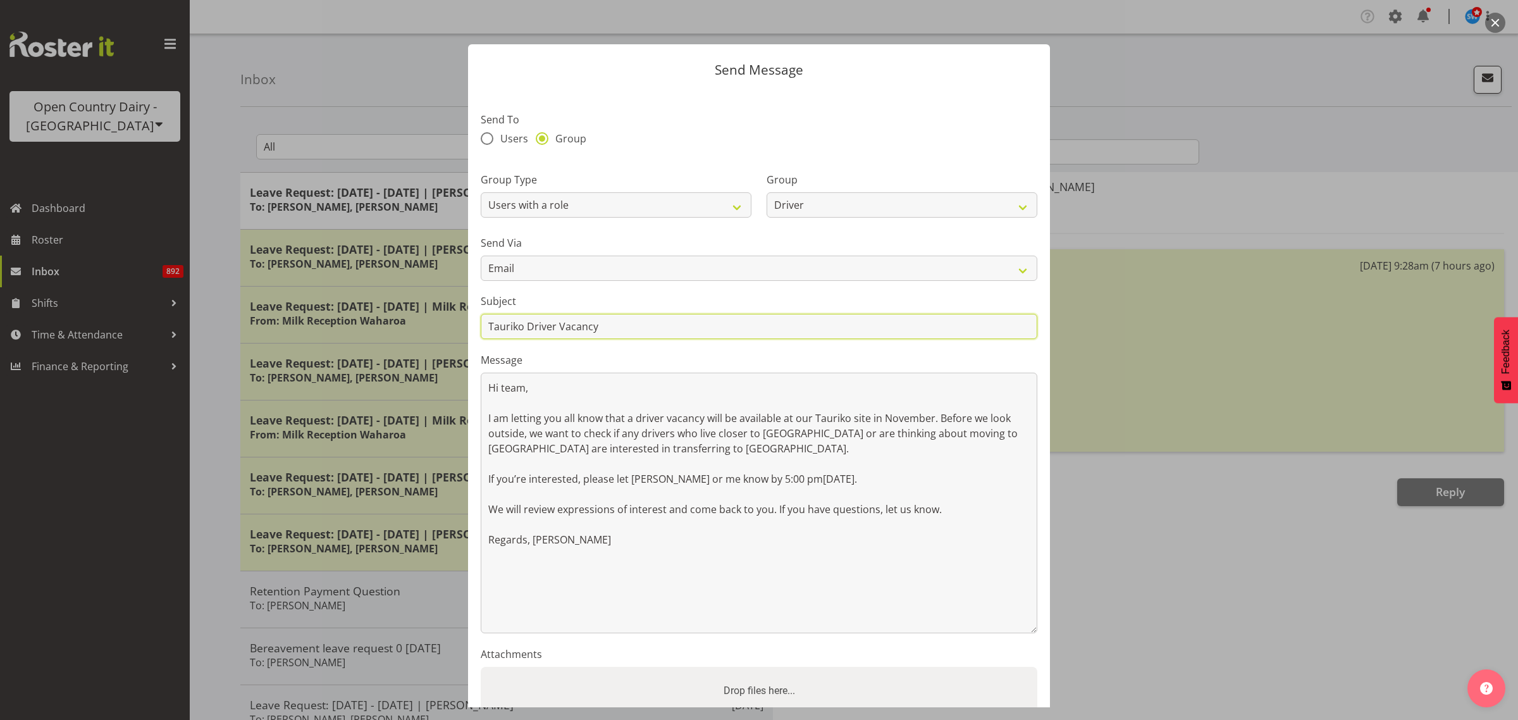
click at [560, 326] on input "Tauriko Driver Vacancy" at bounding box center [759, 326] width 556 height 25
type input "Tauriko Vacancy"
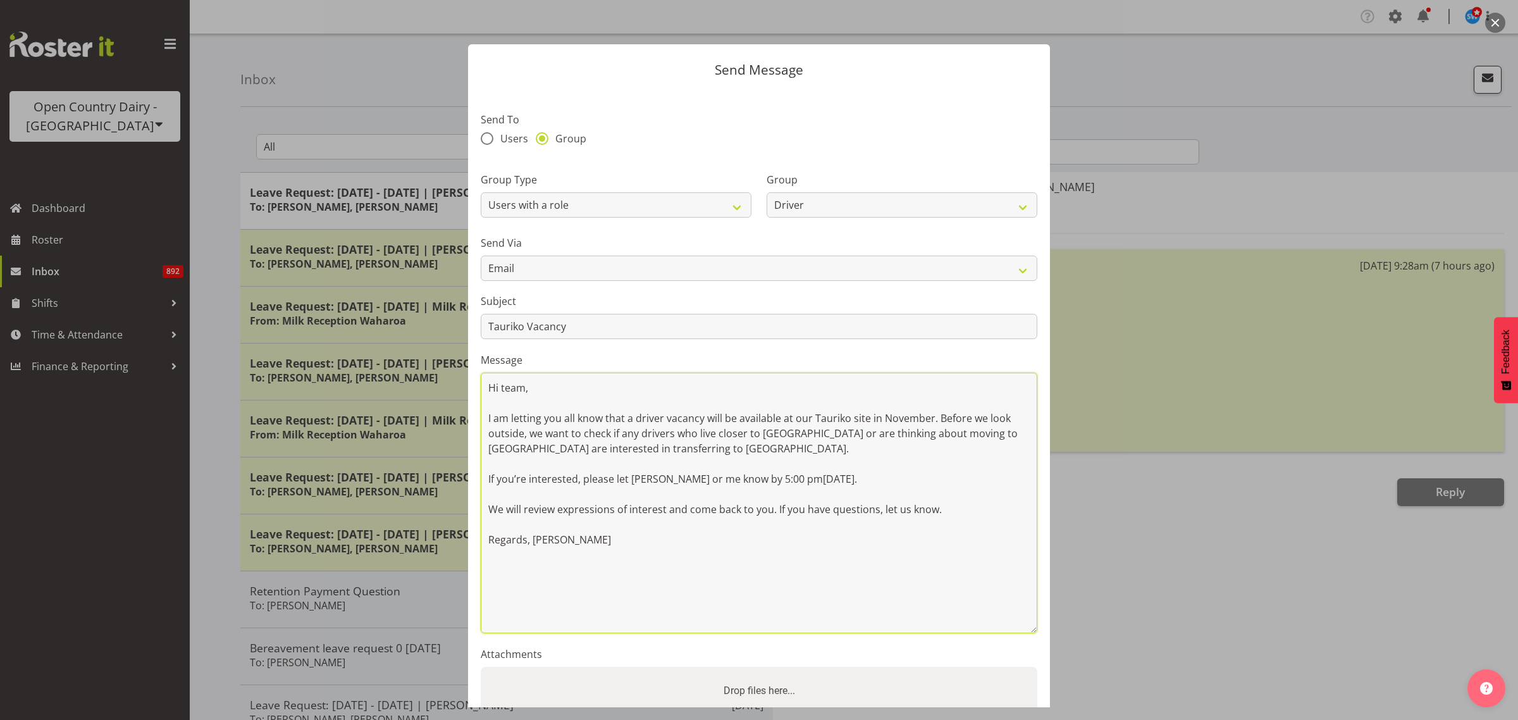
click at [525, 479] on textarea "Hi team, I am letting you all know that a driver vacancy will be available at o…" at bounding box center [759, 502] width 556 height 261
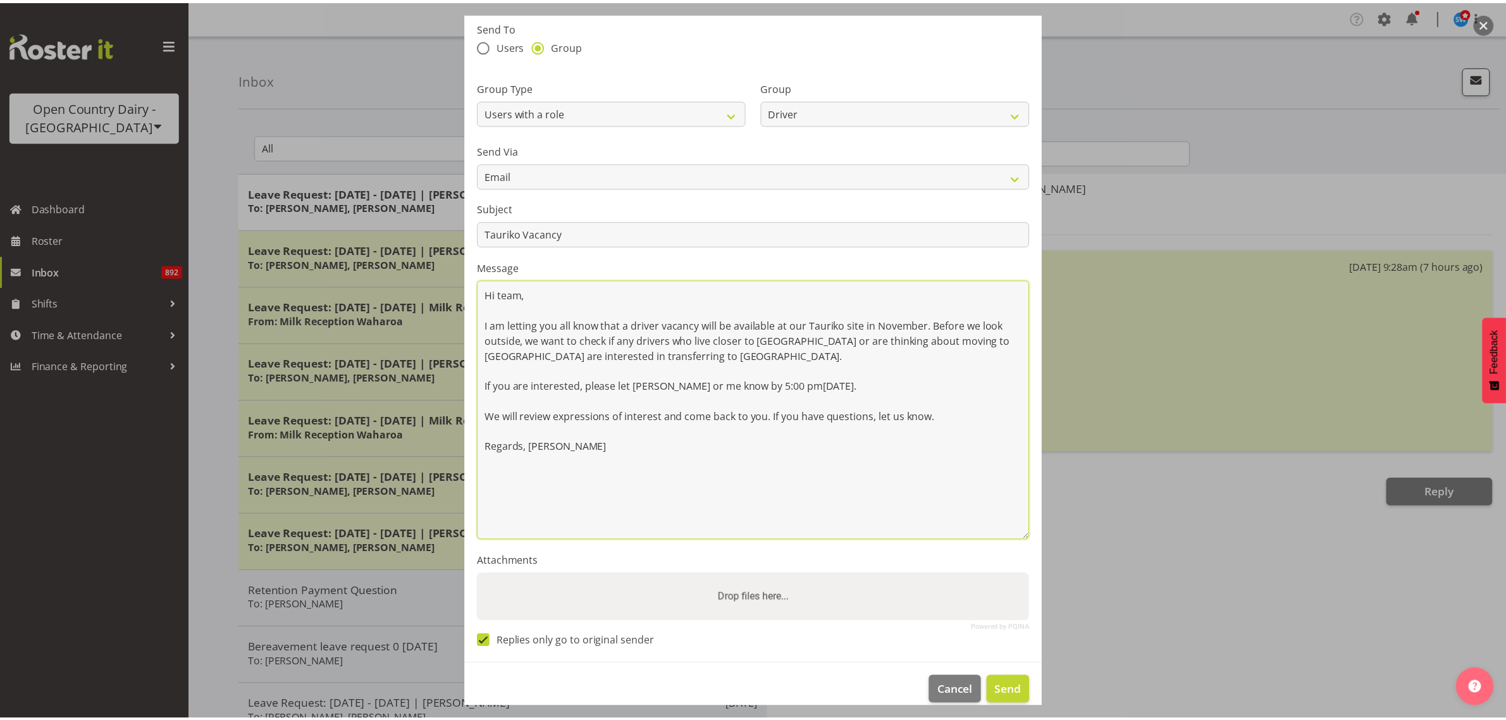
scroll to position [109, 0]
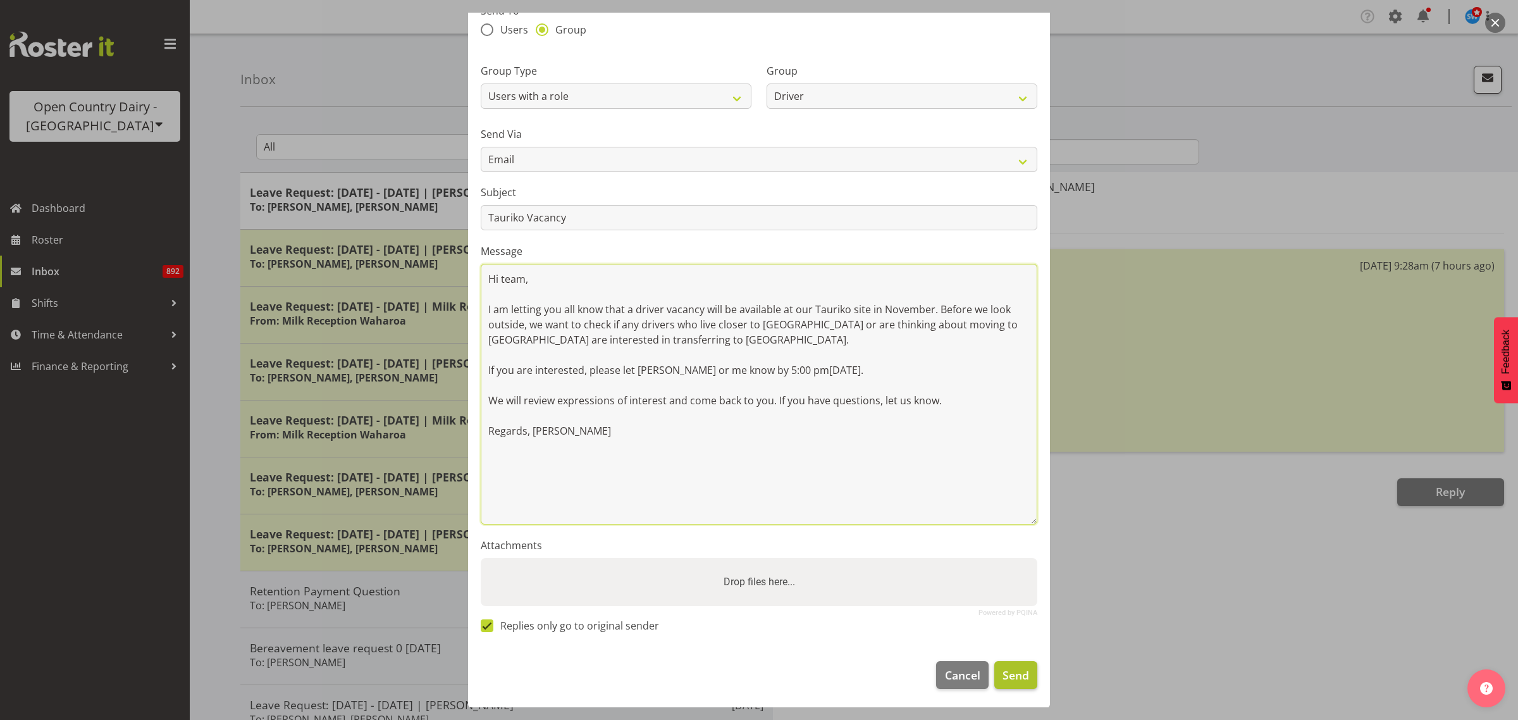
type textarea "Hi team, I am letting you all know that a driver vacancy will be available at o…"
click at [1003, 671] on span "Send" at bounding box center [1015, 674] width 27 height 16
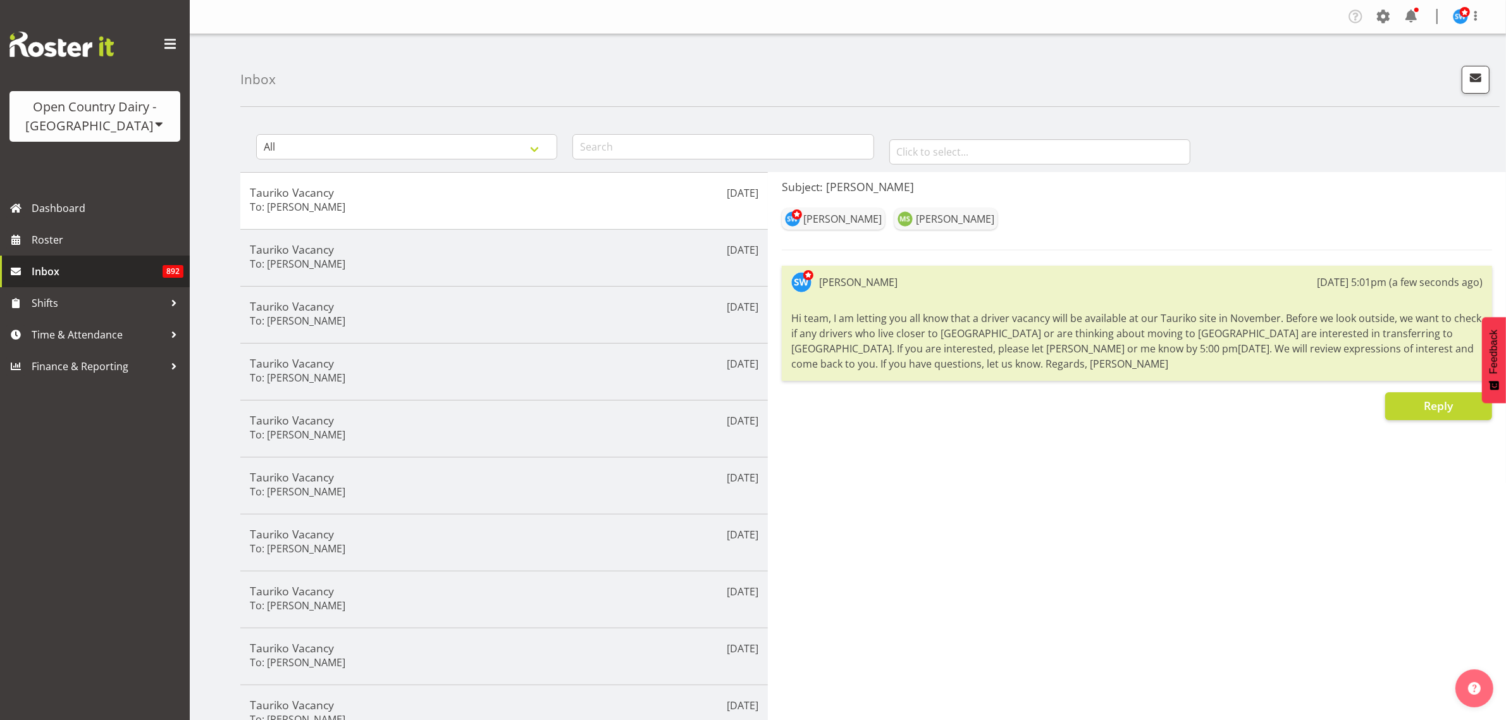
click at [49, 269] on span "Inbox" at bounding box center [97, 271] width 131 height 19
click at [68, 275] on span "Inbox" at bounding box center [97, 271] width 131 height 19
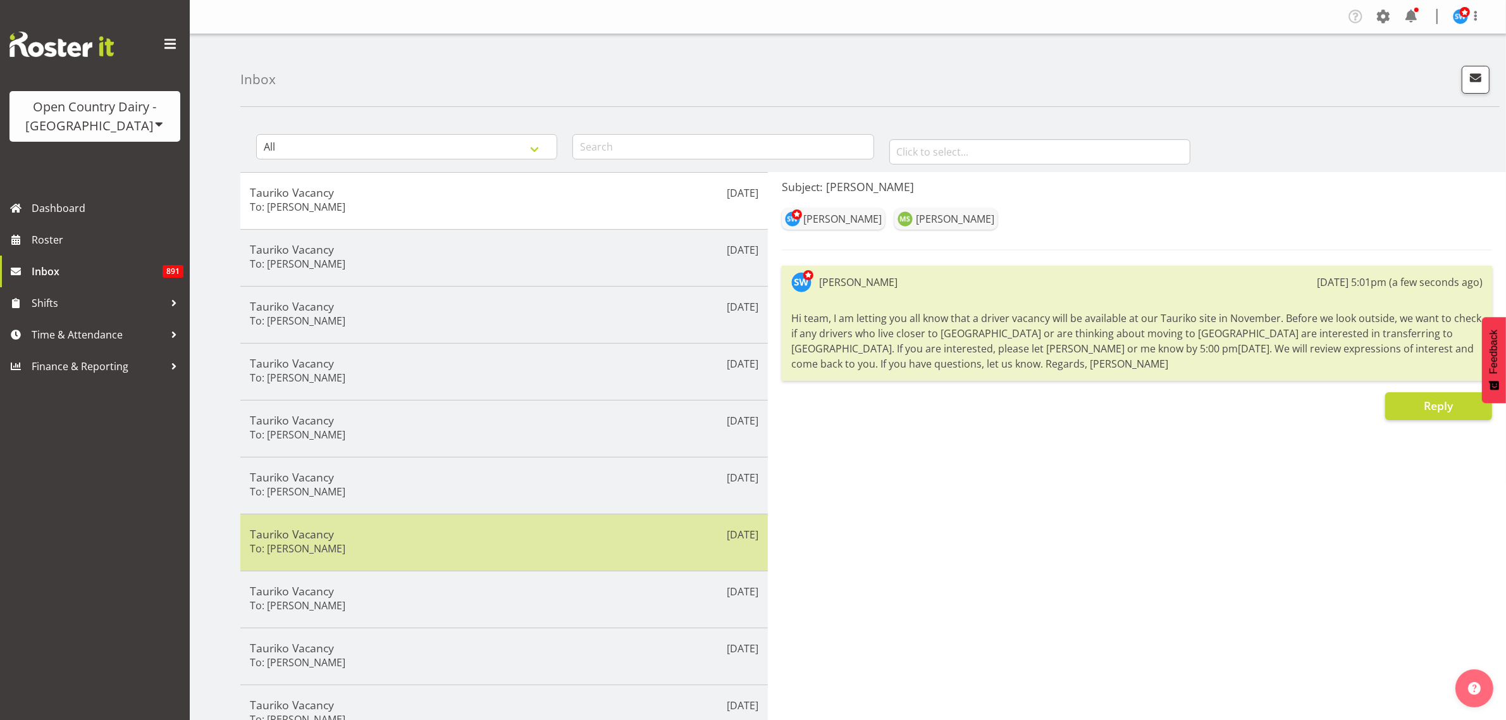
click at [319, 536] on h5 "Tauriko Vacancy" at bounding box center [504, 534] width 508 height 14
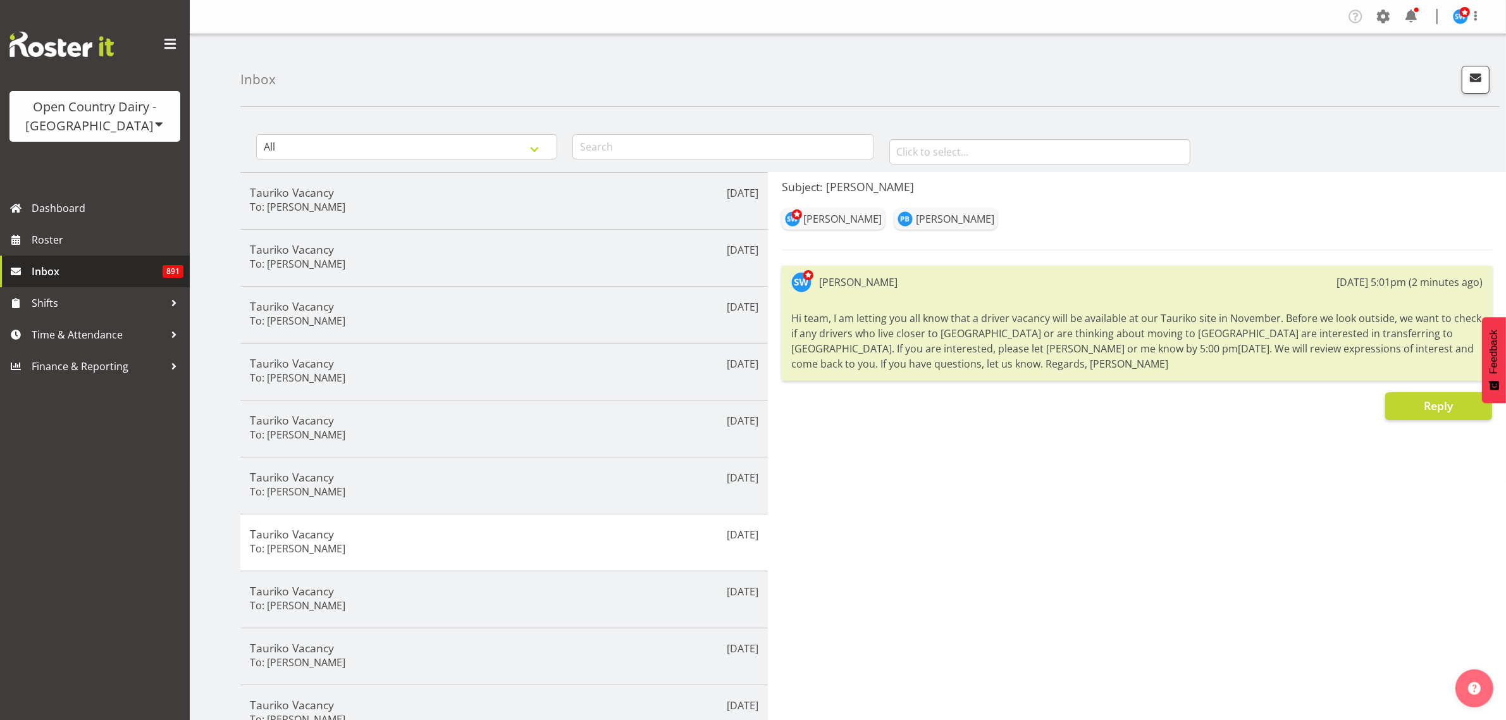
click at [65, 267] on span "Inbox" at bounding box center [97, 271] width 131 height 19
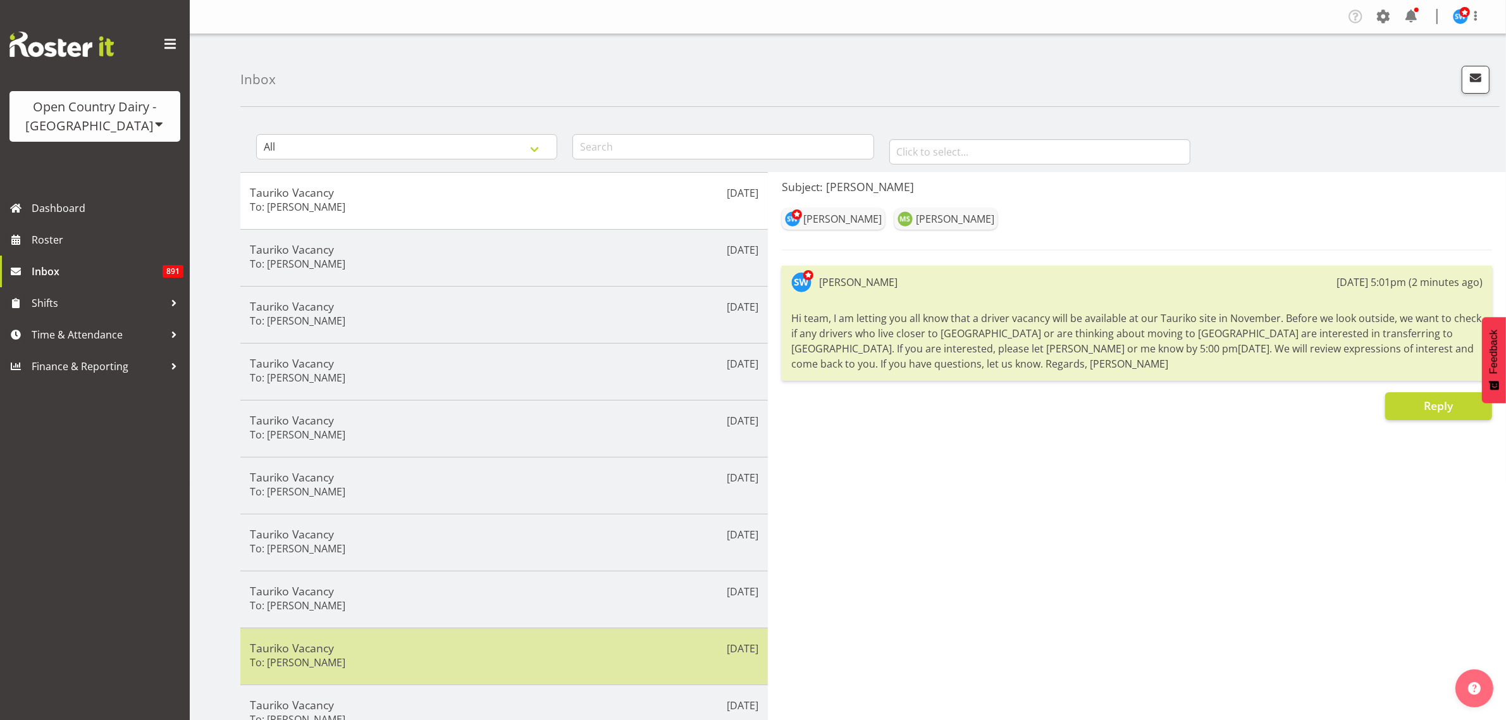
click at [315, 646] on h5 "Tauriko Vacancy" at bounding box center [504, 648] width 508 height 14
